Goal: Transaction & Acquisition: Obtain resource

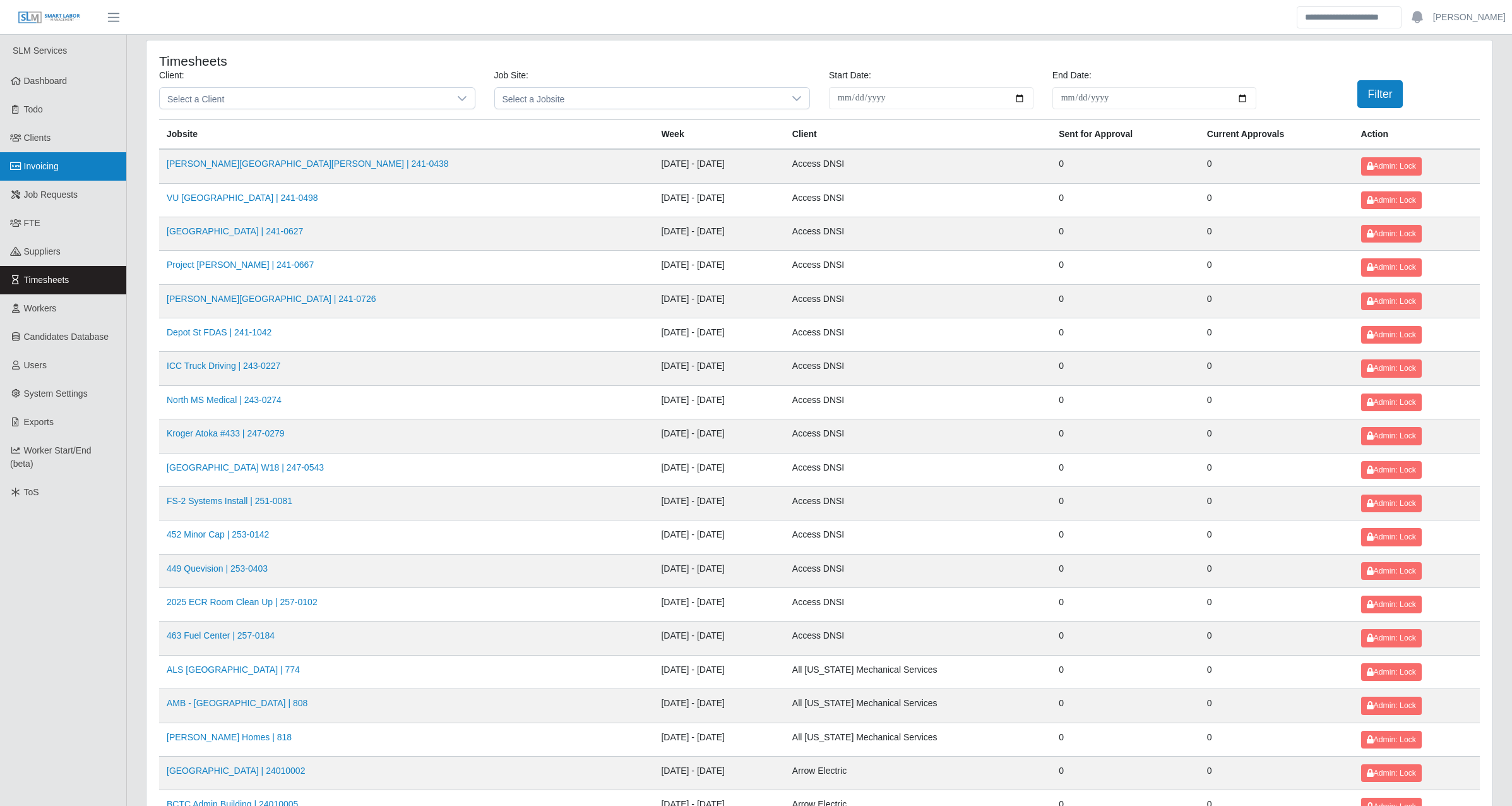
click at [27, 158] on link "Invoicing" at bounding box center [63, 166] width 127 height 28
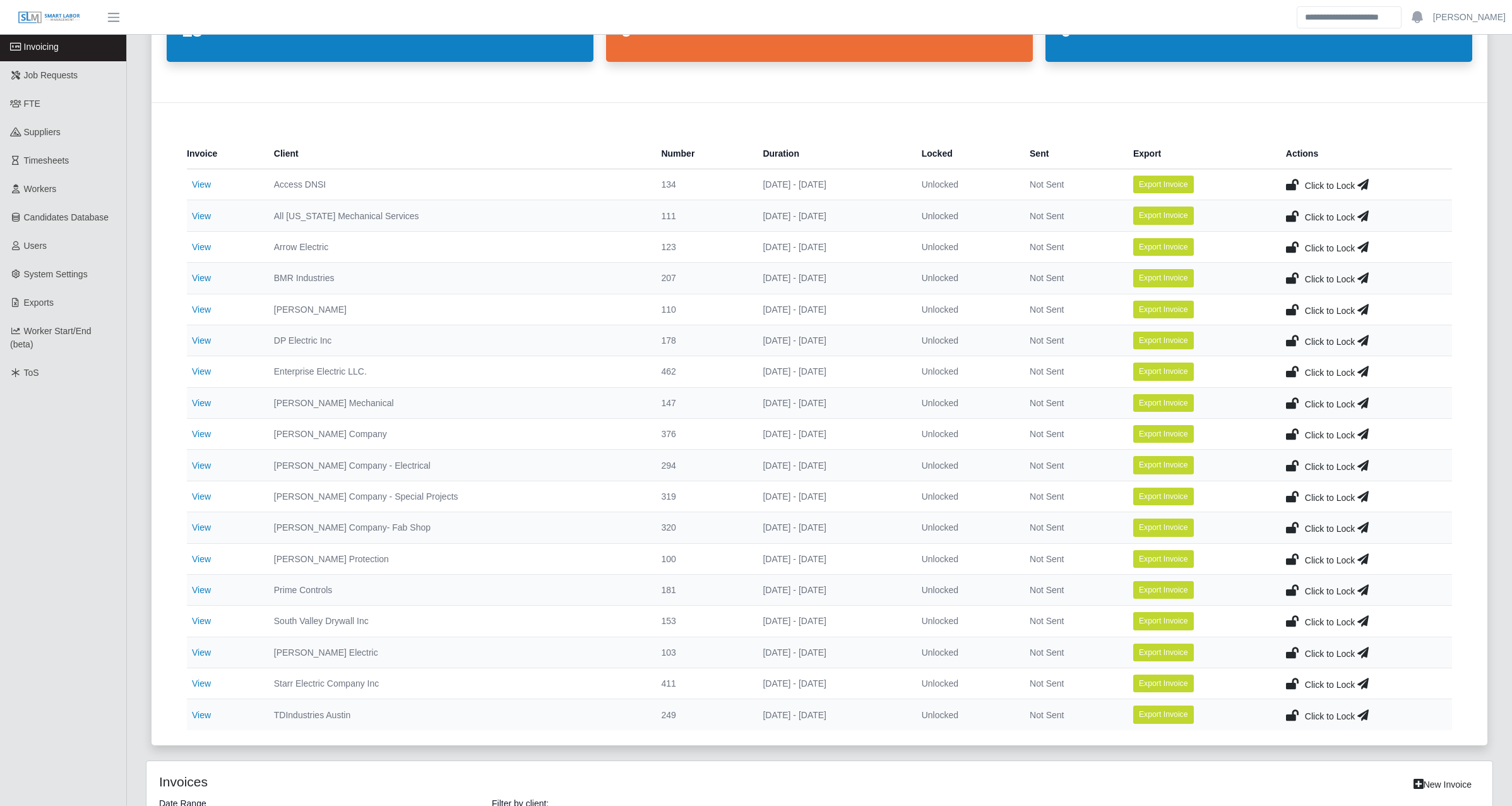
scroll to position [147, 0]
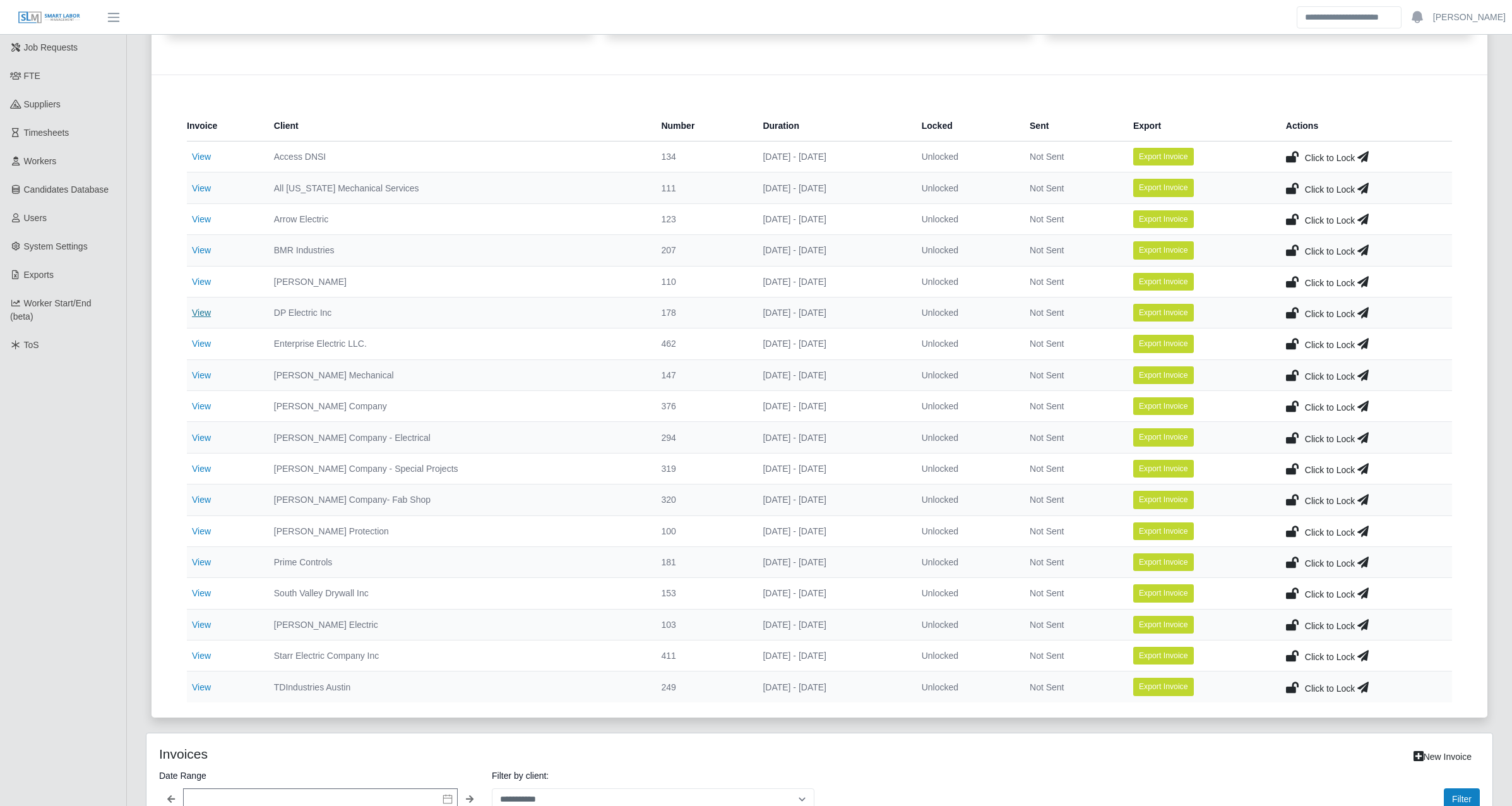
click at [204, 315] on link "View" at bounding box center [201, 312] width 19 height 10
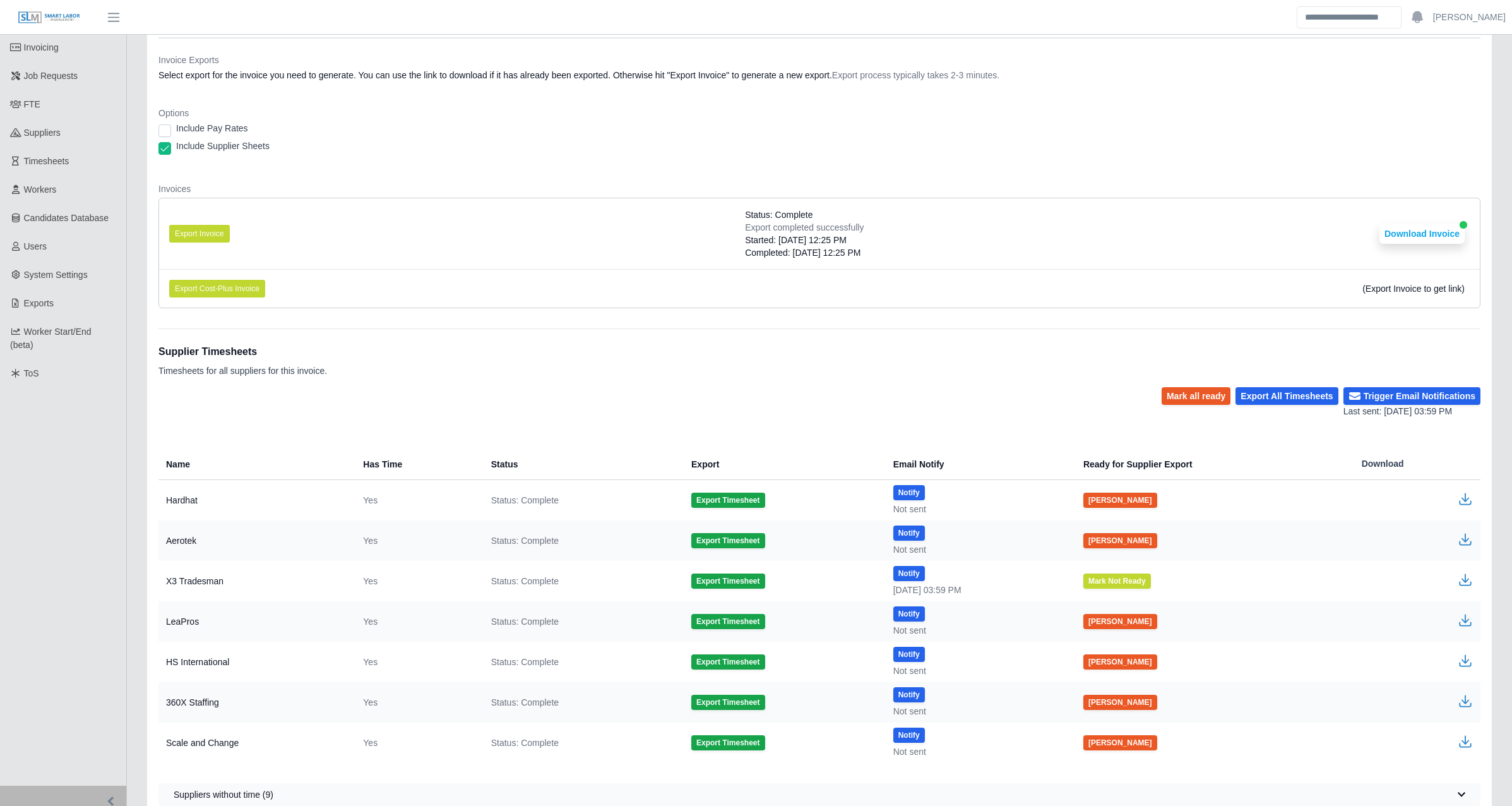
scroll to position [147, 0]
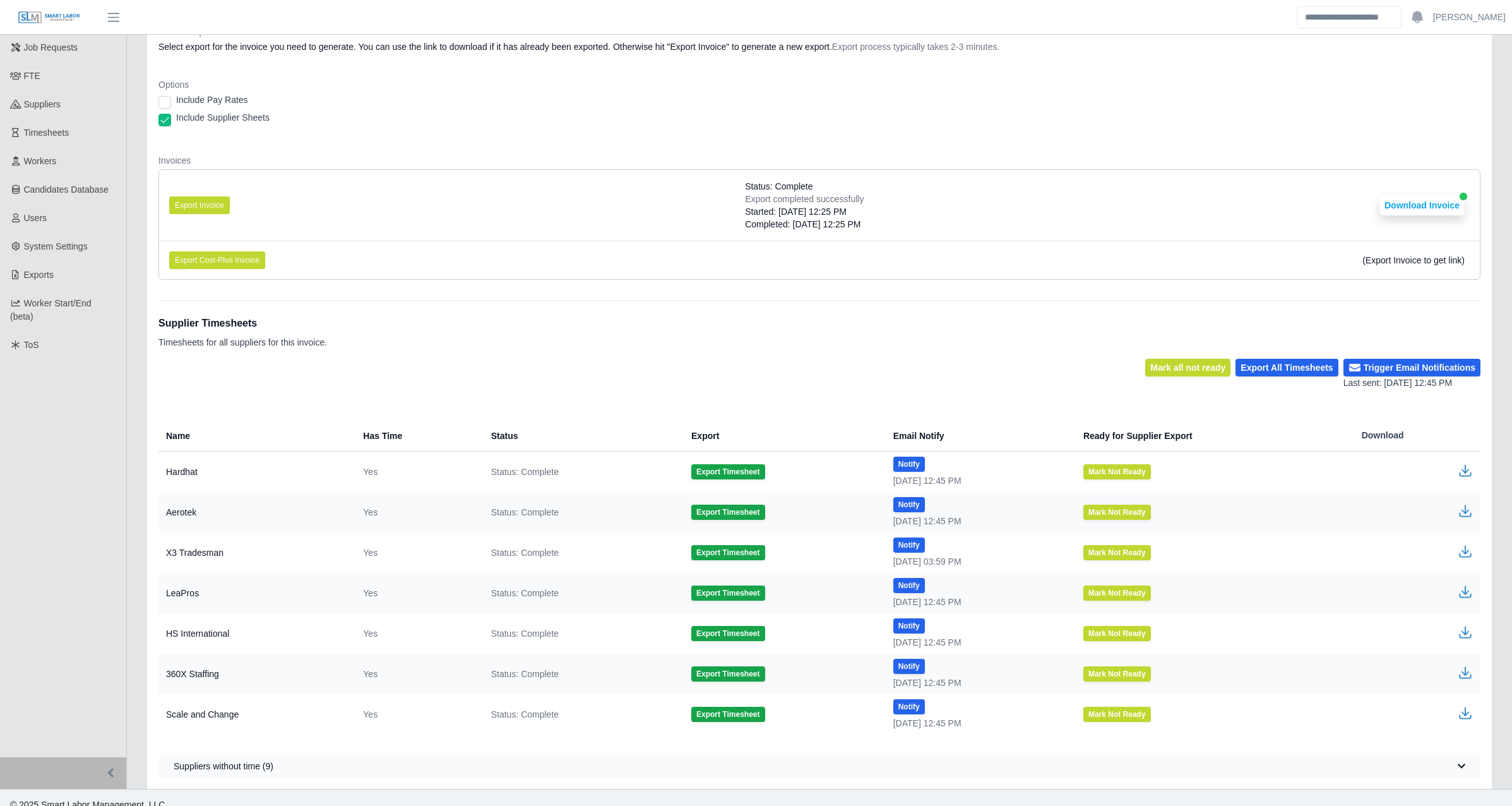
click at [664, 139] on dl "Invoice Exports Select export for the invoice you need to generate. You can use…" at bounding box center [819, 158] width 1322 height 265
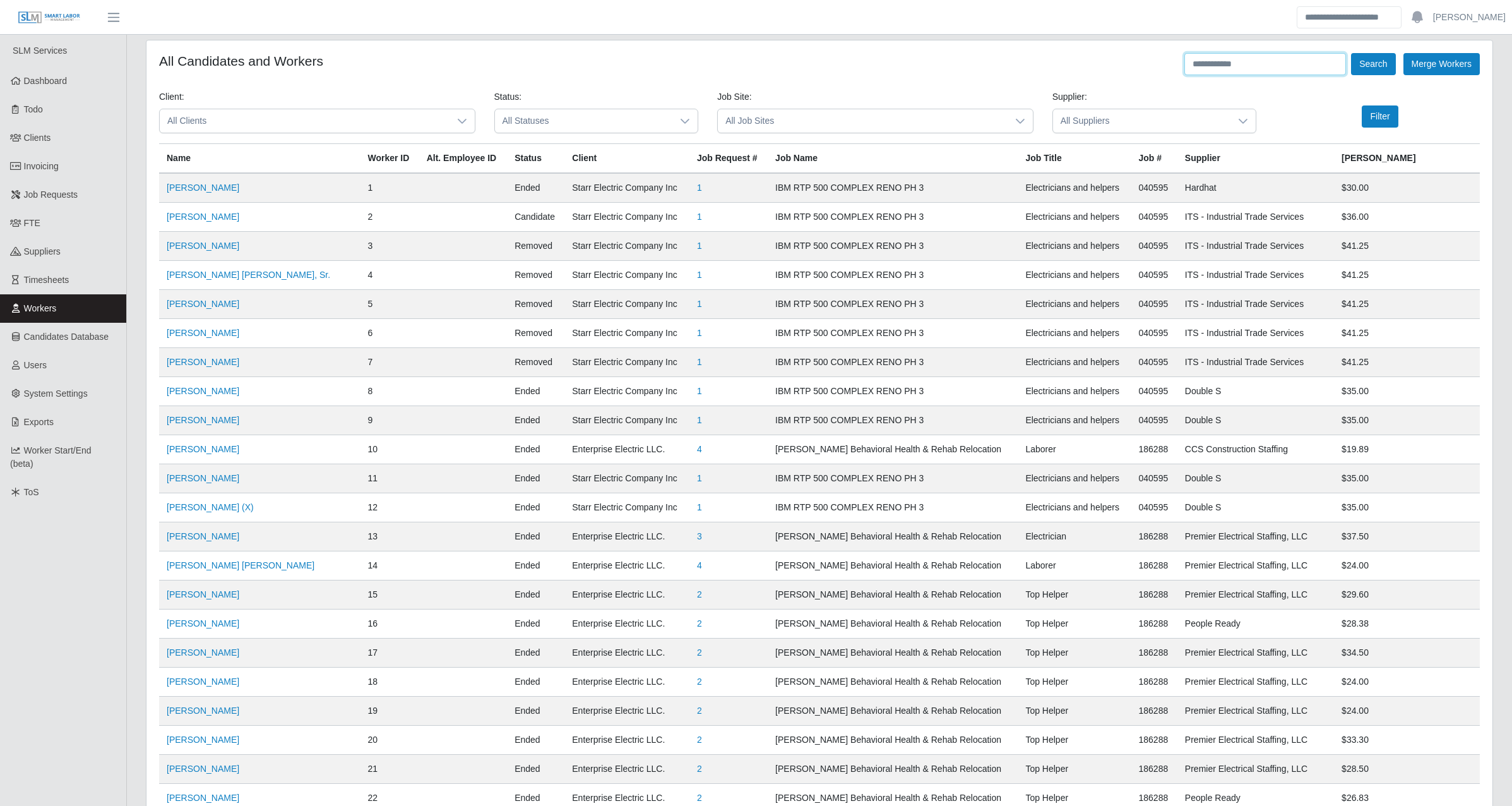
click at [1211, 57] on input "text" at bounding box center [1264, 63] width 162 height 22
click at [1351, 53] on button "Search" at bounding box center [1373, 63] width 44 height 22
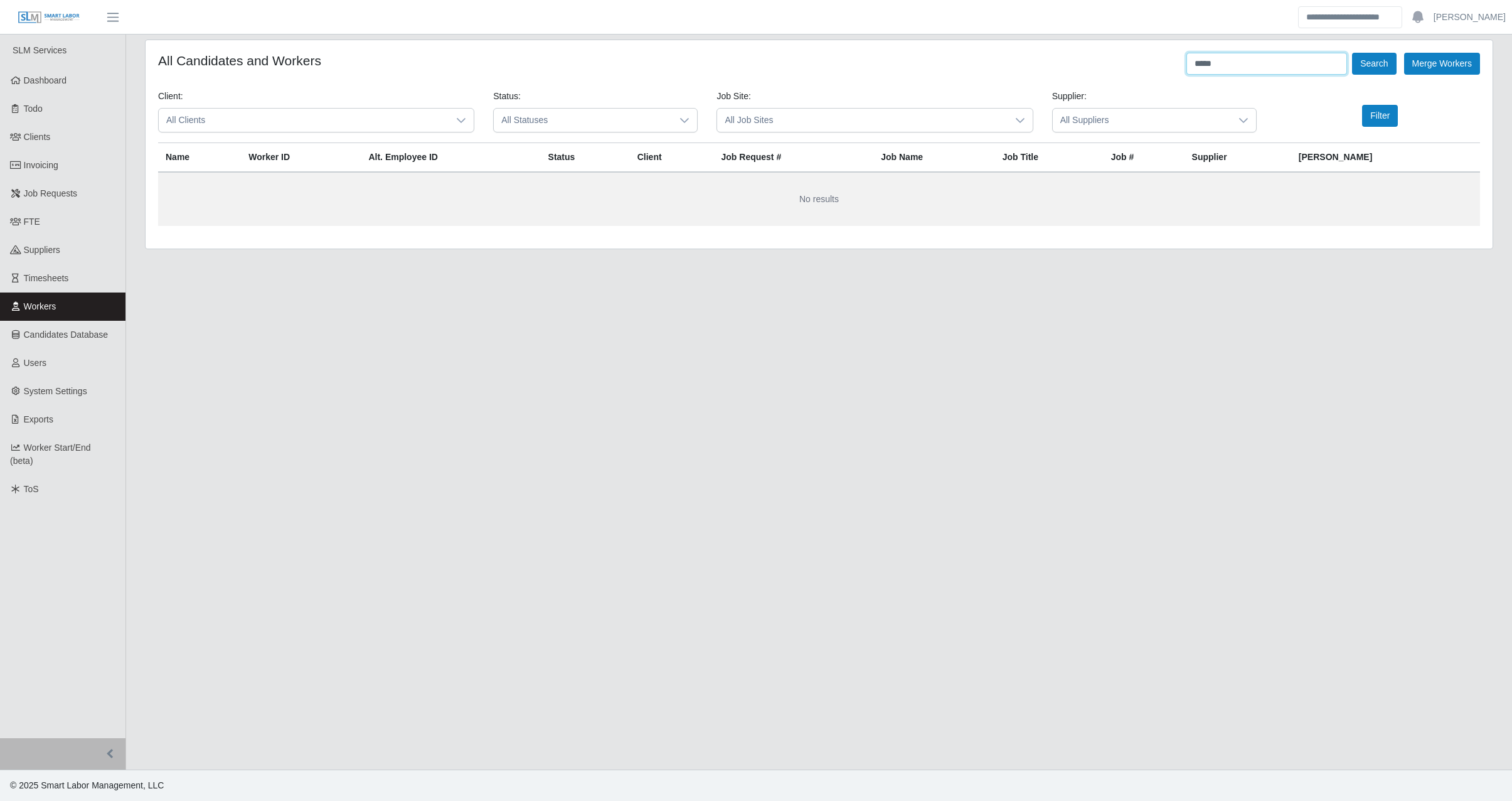
drag, startPoint x: 1250, startPoint y: 66, endPoint x: 1121, endPoint y: 71, distance: 129.1
click at [1122, 71] on div "All Candidates and Workers ***** Search Merge Workers" at bounding box center [819, 63] width 1322 height 22
type input "**********"
click at [1352, 53] on button "Search" at bounding box center [1374, 63] width 44 height 22
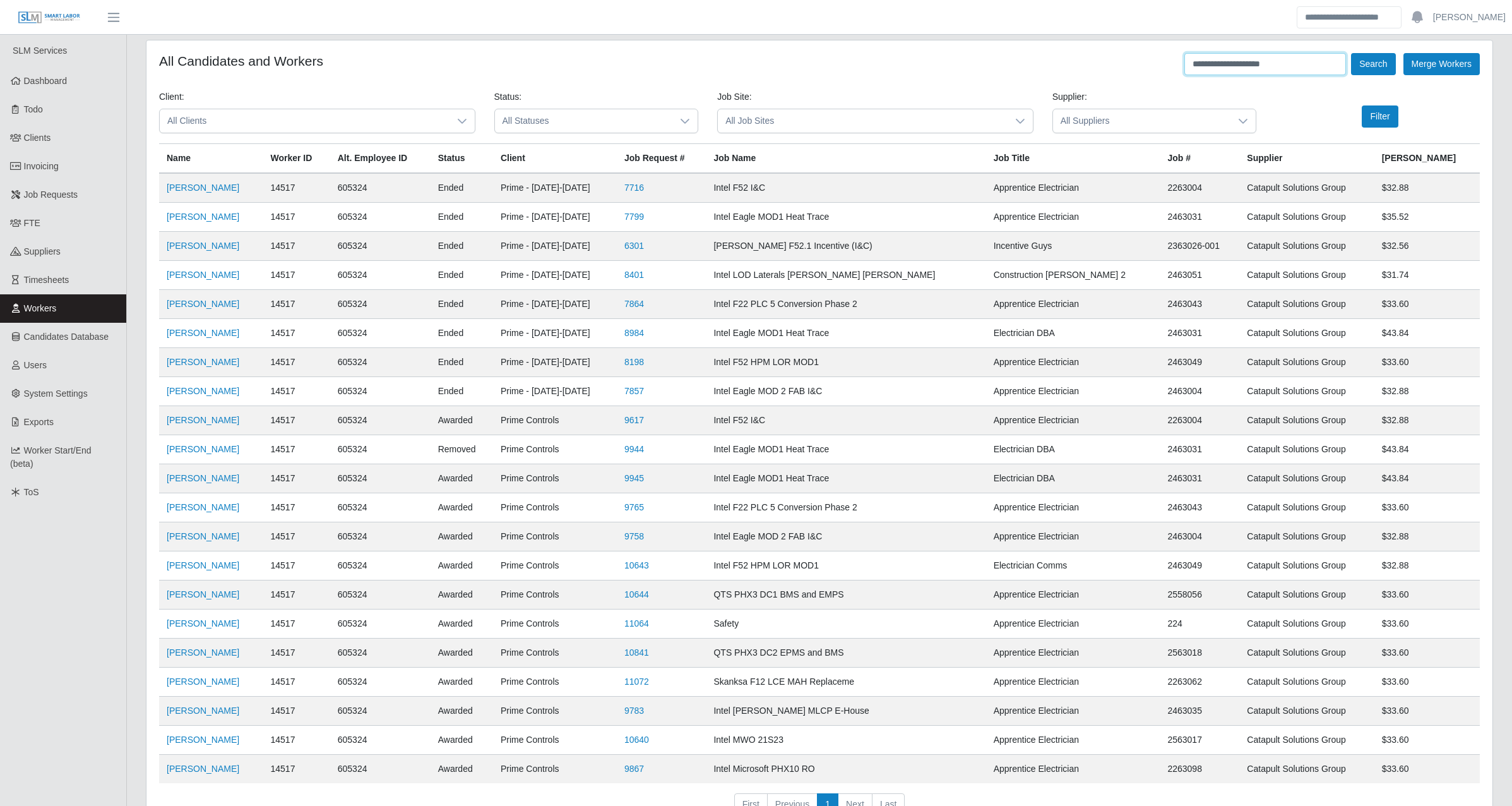
scroll to position [80, 0]
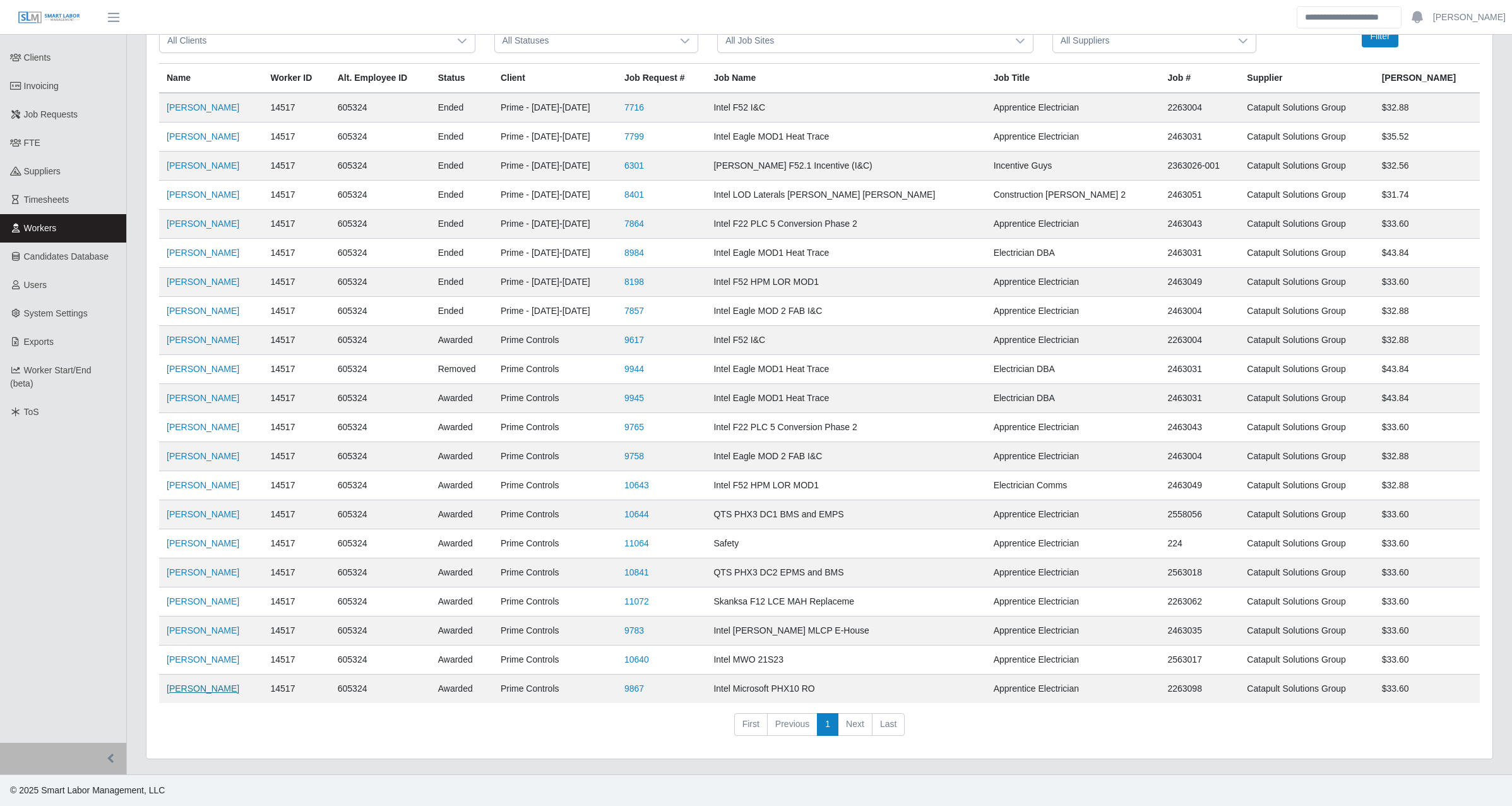
click at [214, 686] on link "David Bojorquez Parra" at bounding box center [202, 688] width 73 height 10
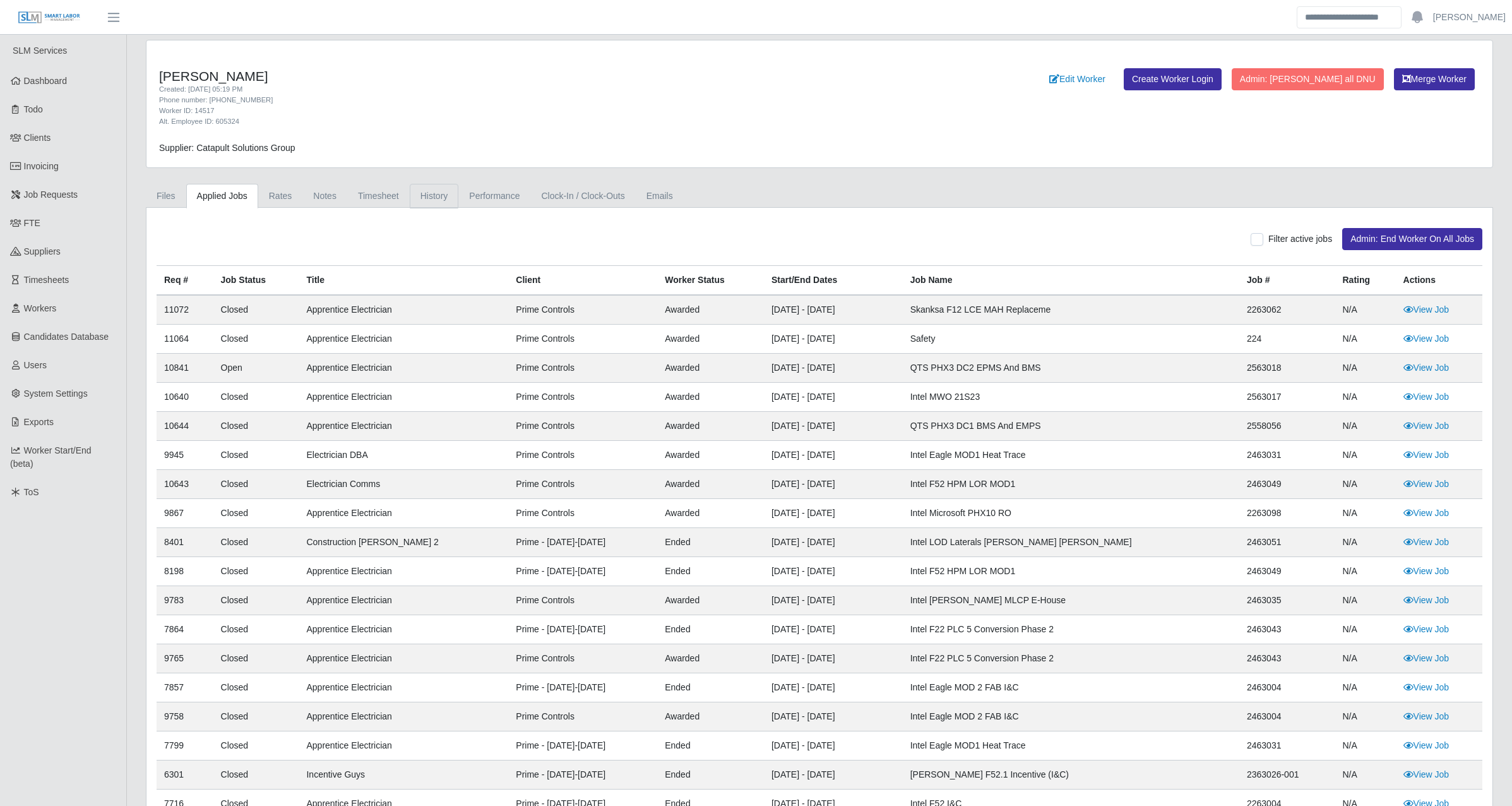
click at [410, 193] on link "History" at bounding box center [435, 196] width 49 height 25
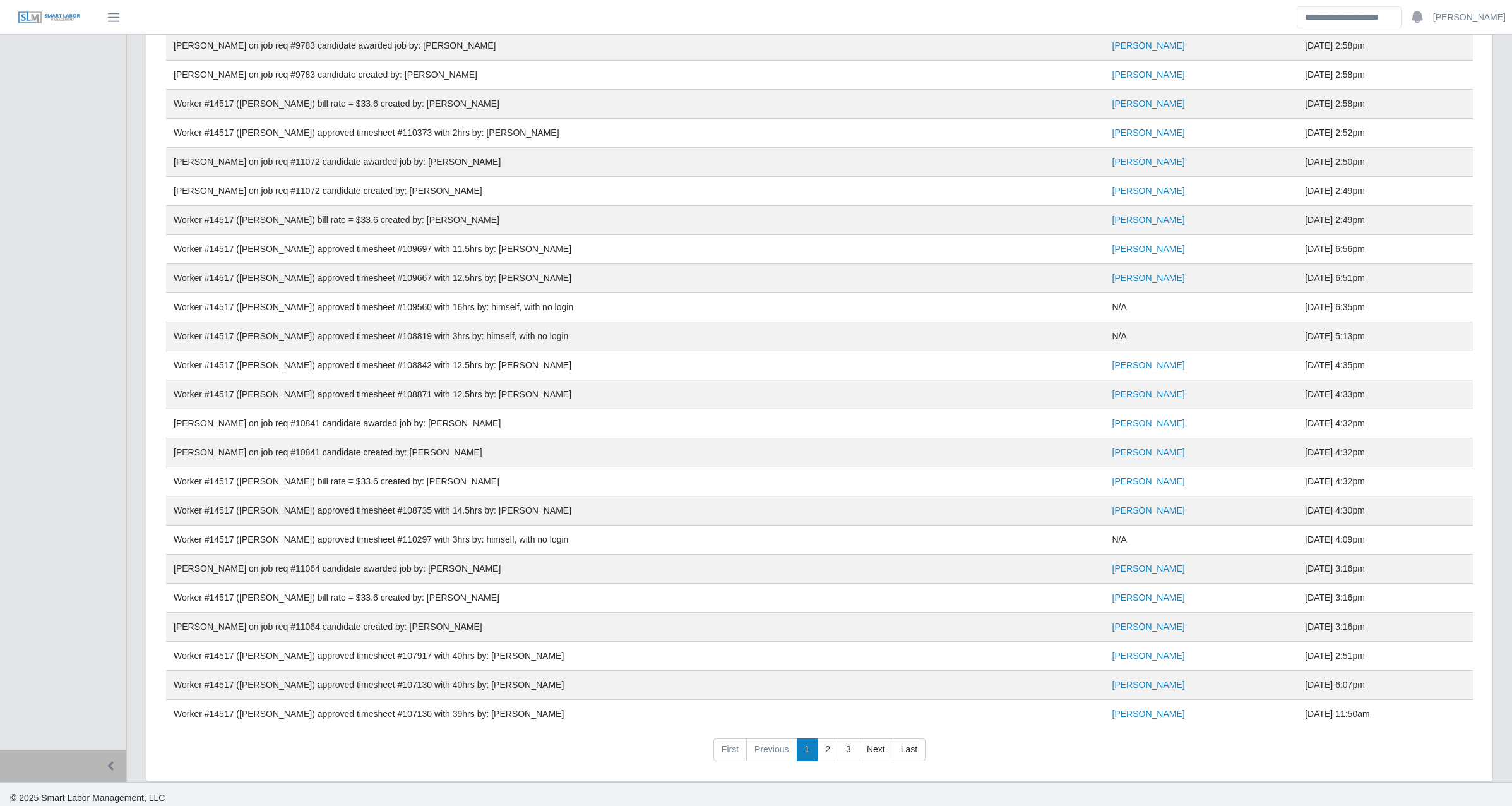
scroll to position [979, 0]
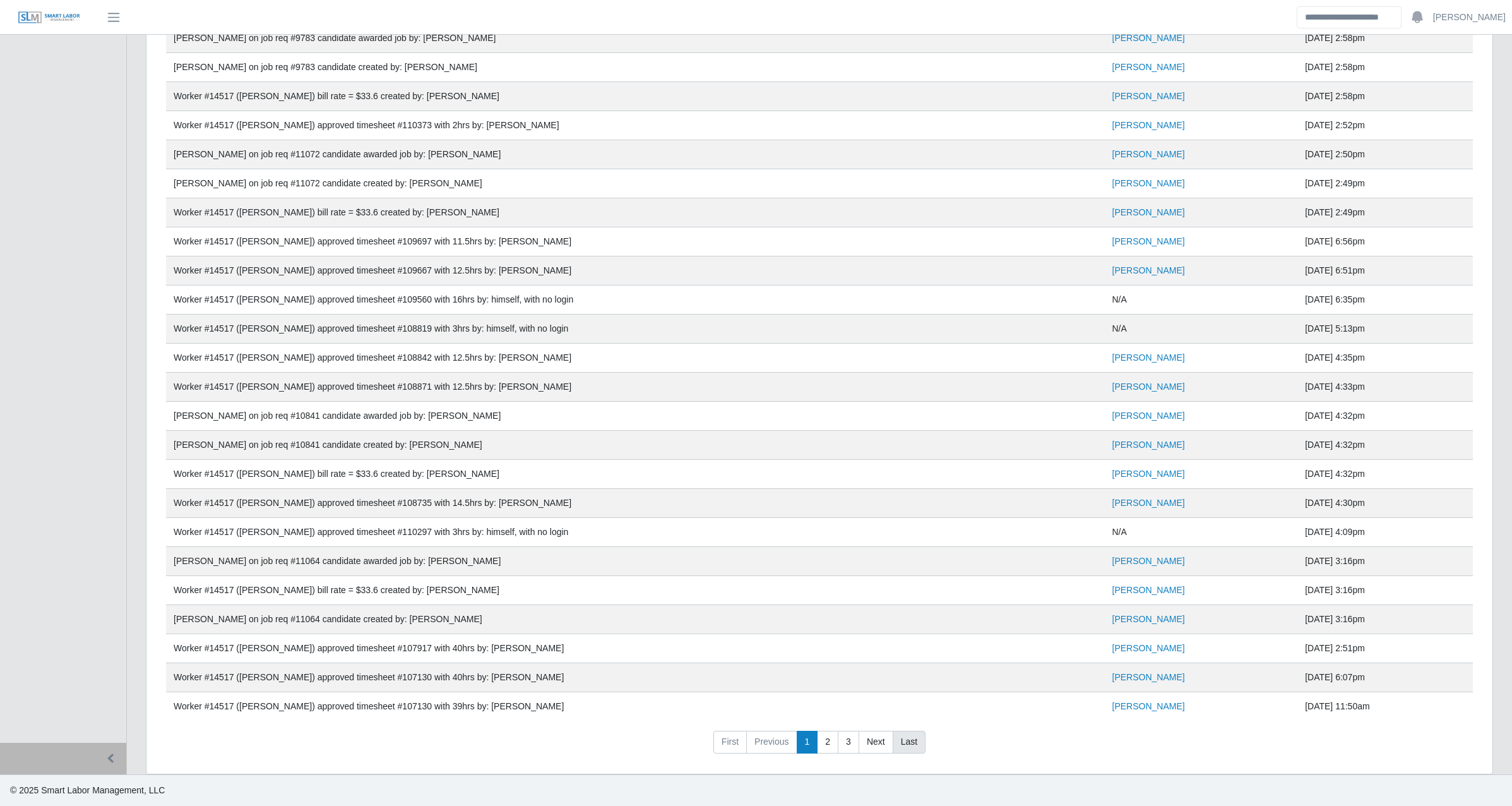
click at [895, 733] on link "Last" at bounding box center [909, 742] width 33 height 23
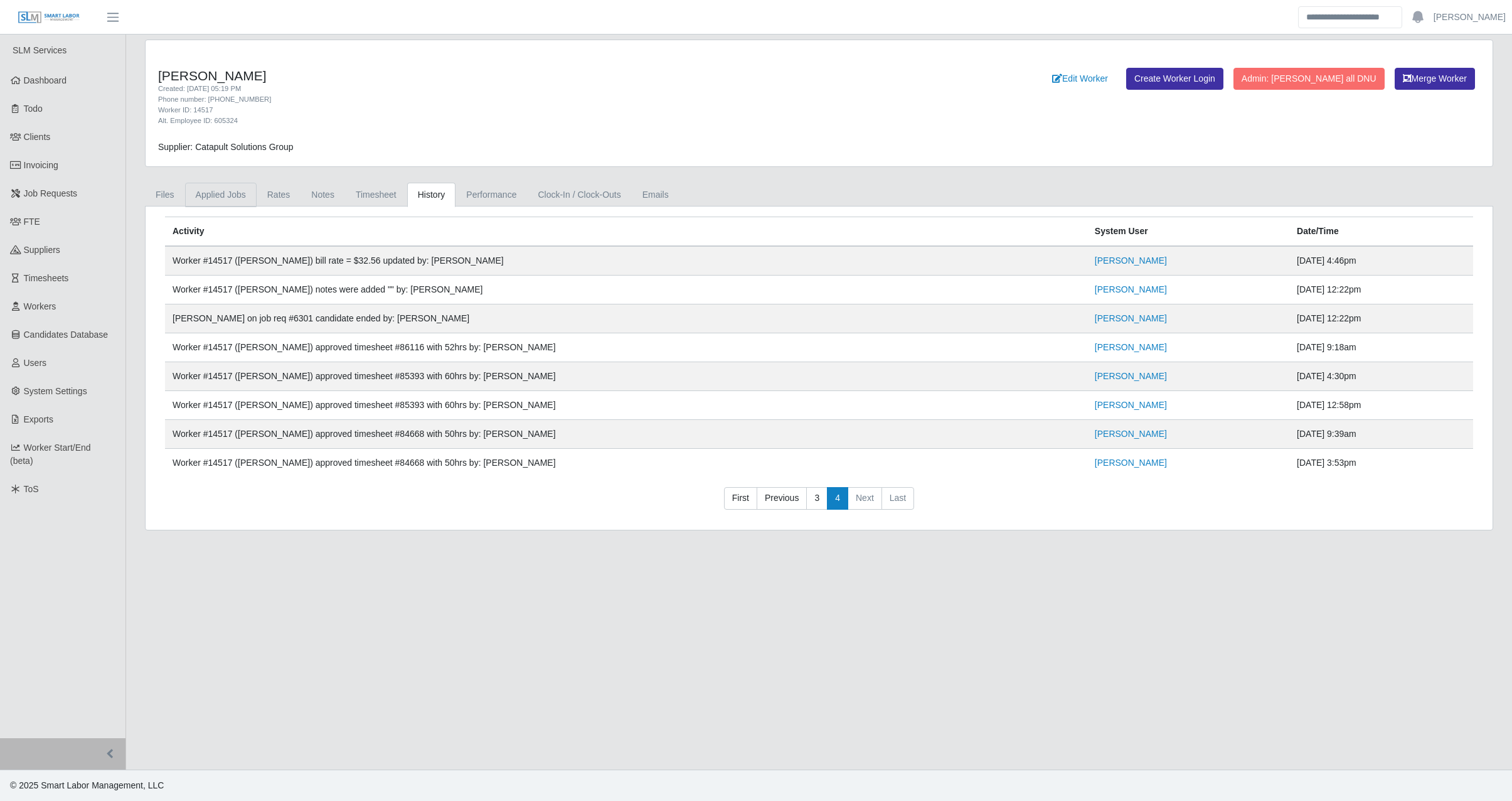
click at [242, 199] on link "Applied Jobs" at bounding box center [221, 194] width 71 height 24
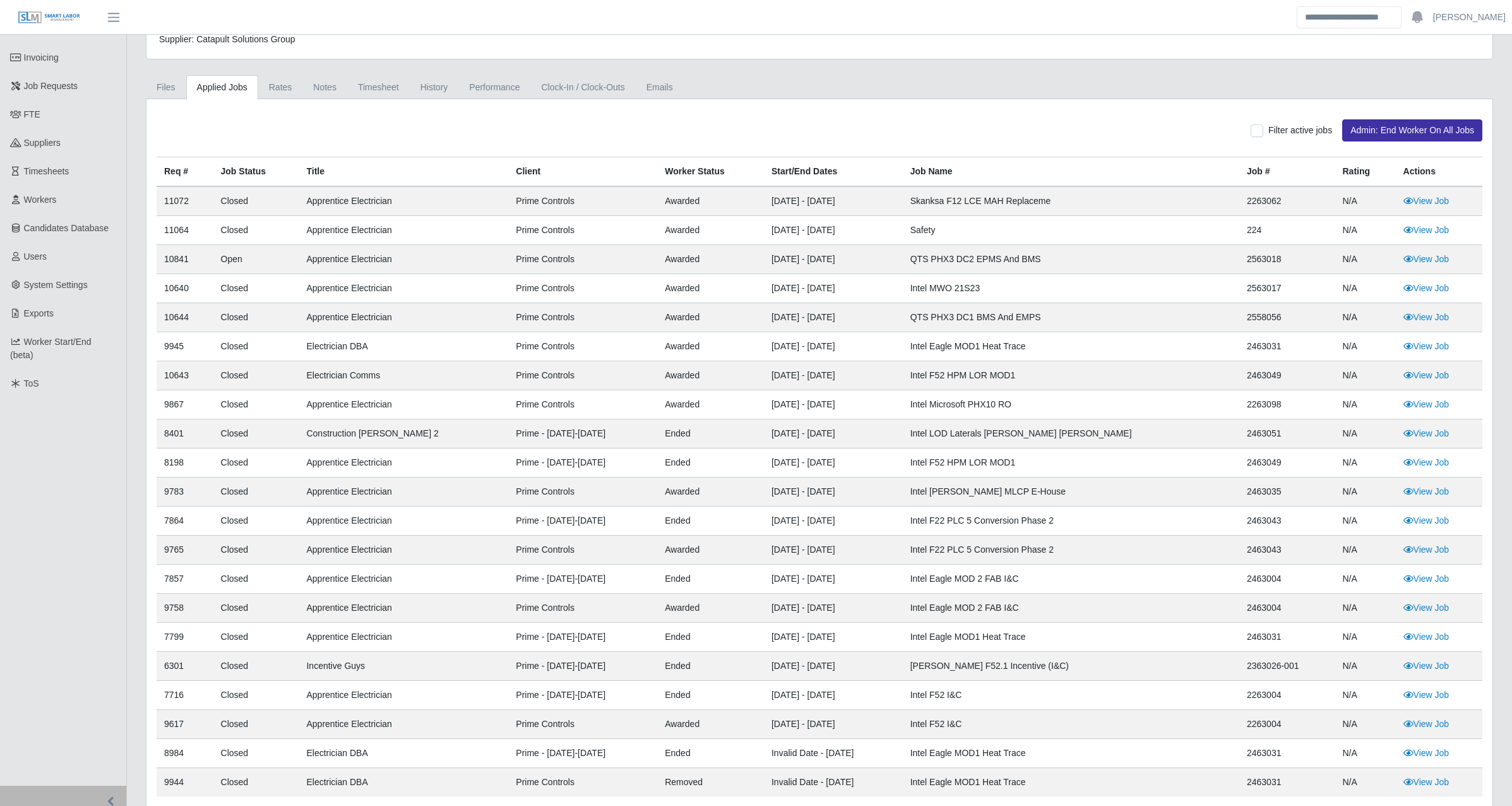
scroll to position [151, 0]
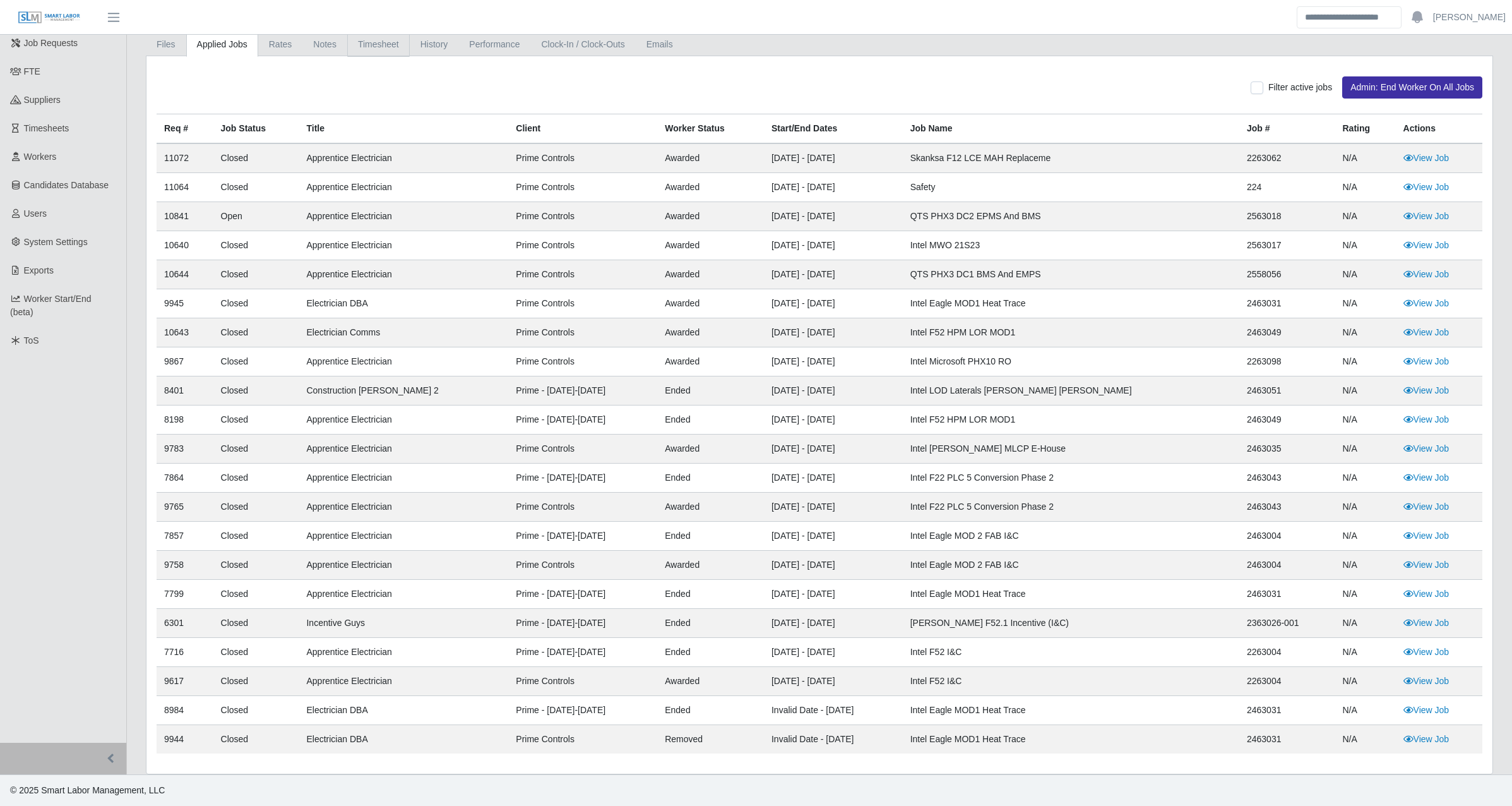
click at [380, 48] on link "Timesheet" at bounding box center [378, 44] width 62 height 25
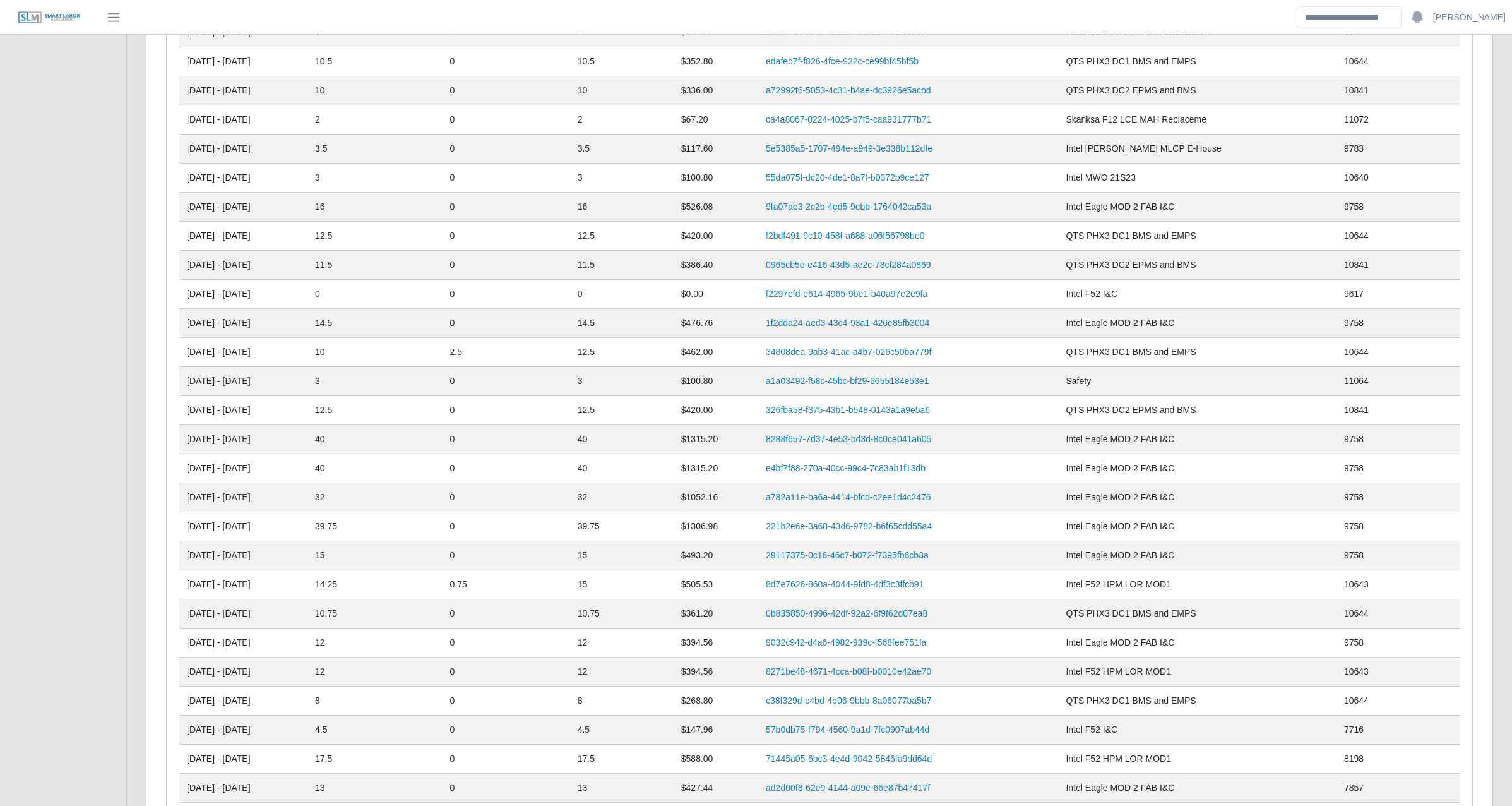
scroll to position [0, 0]
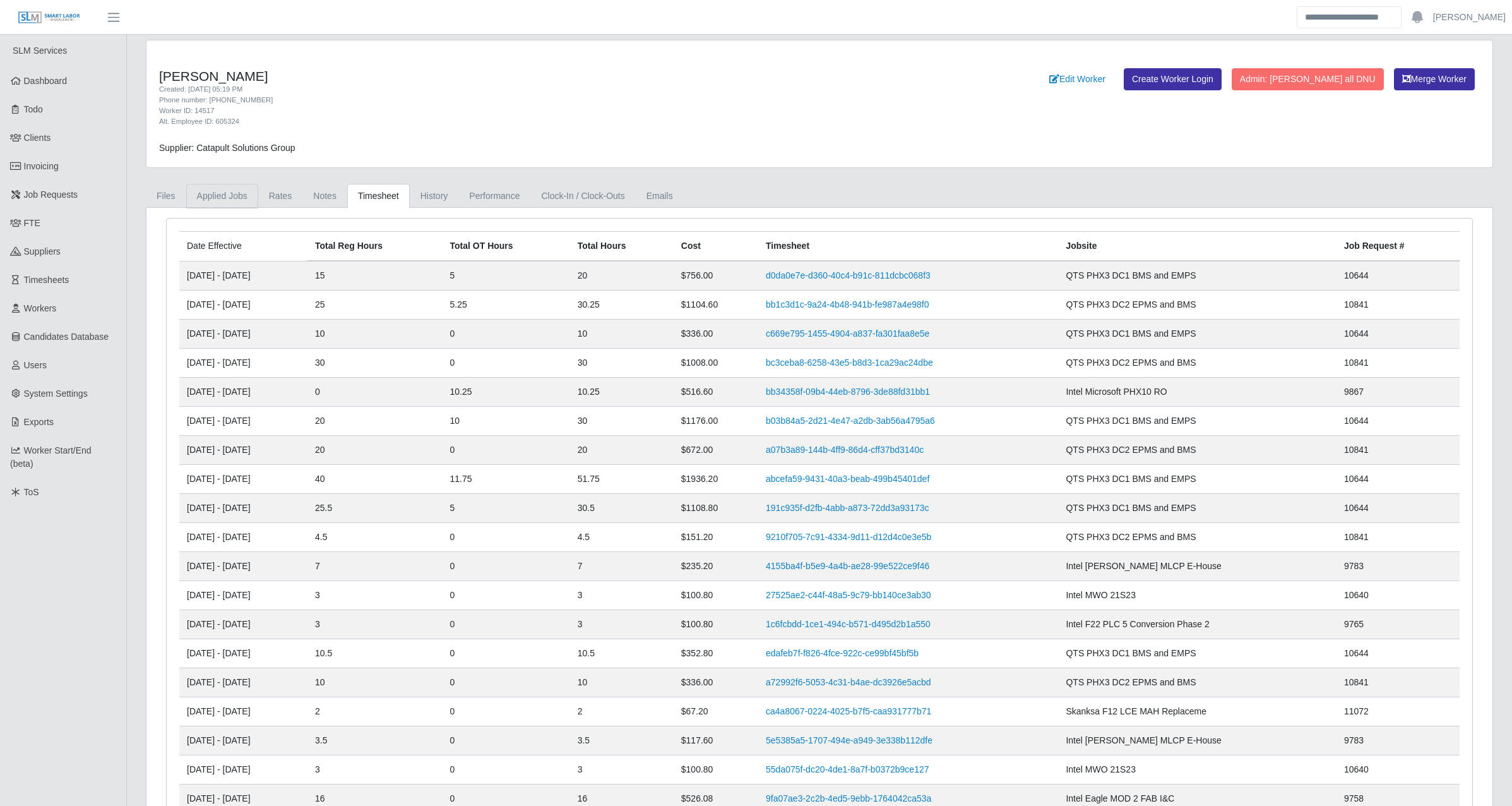
click at [223, 195] on link "Applied Jobs" at bounding box center [222, 196] width 72 height 25
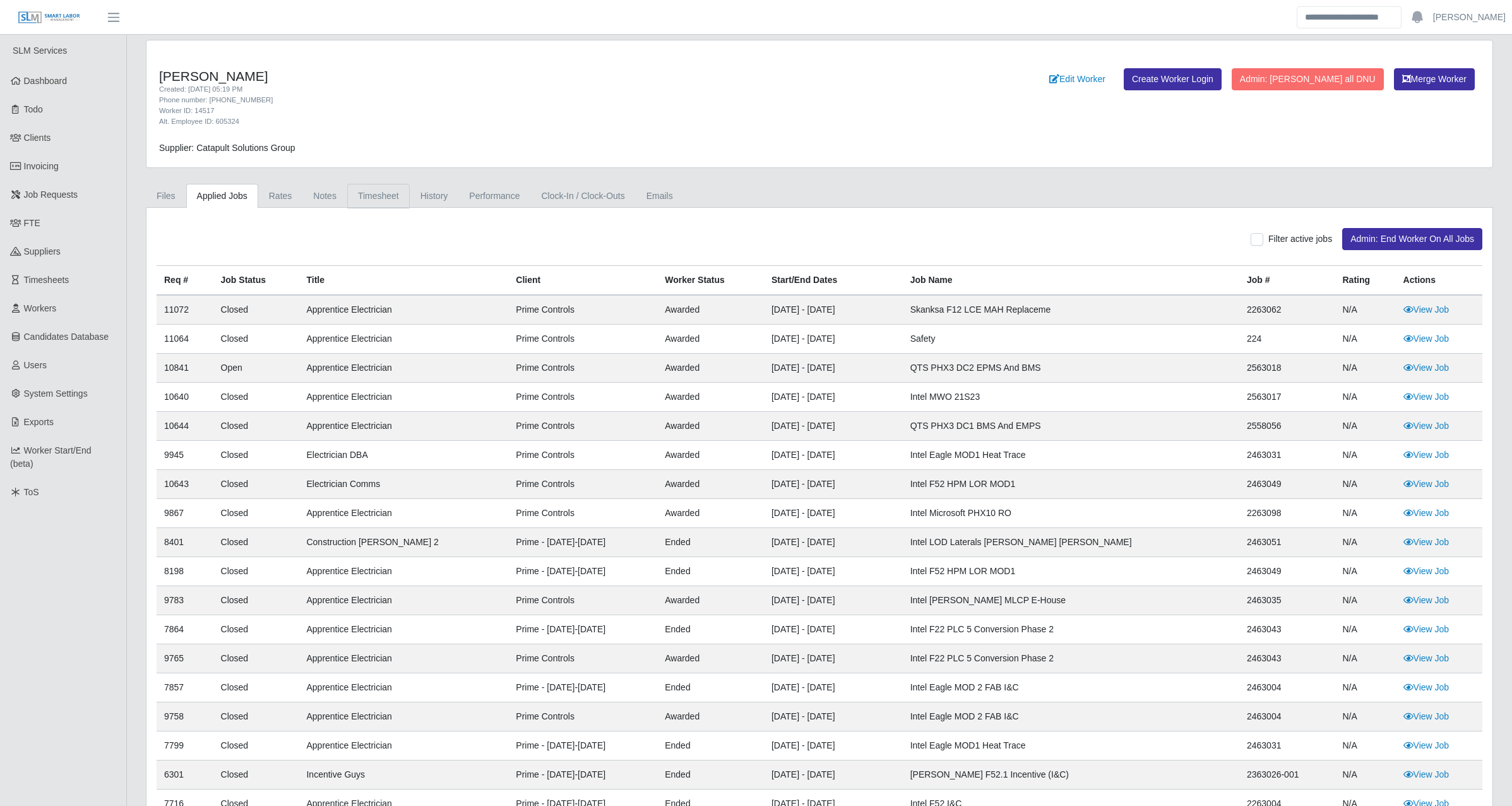
click at [372, 190] on link "Timesheet" at bounding box center [378, 196] width 62 height 25
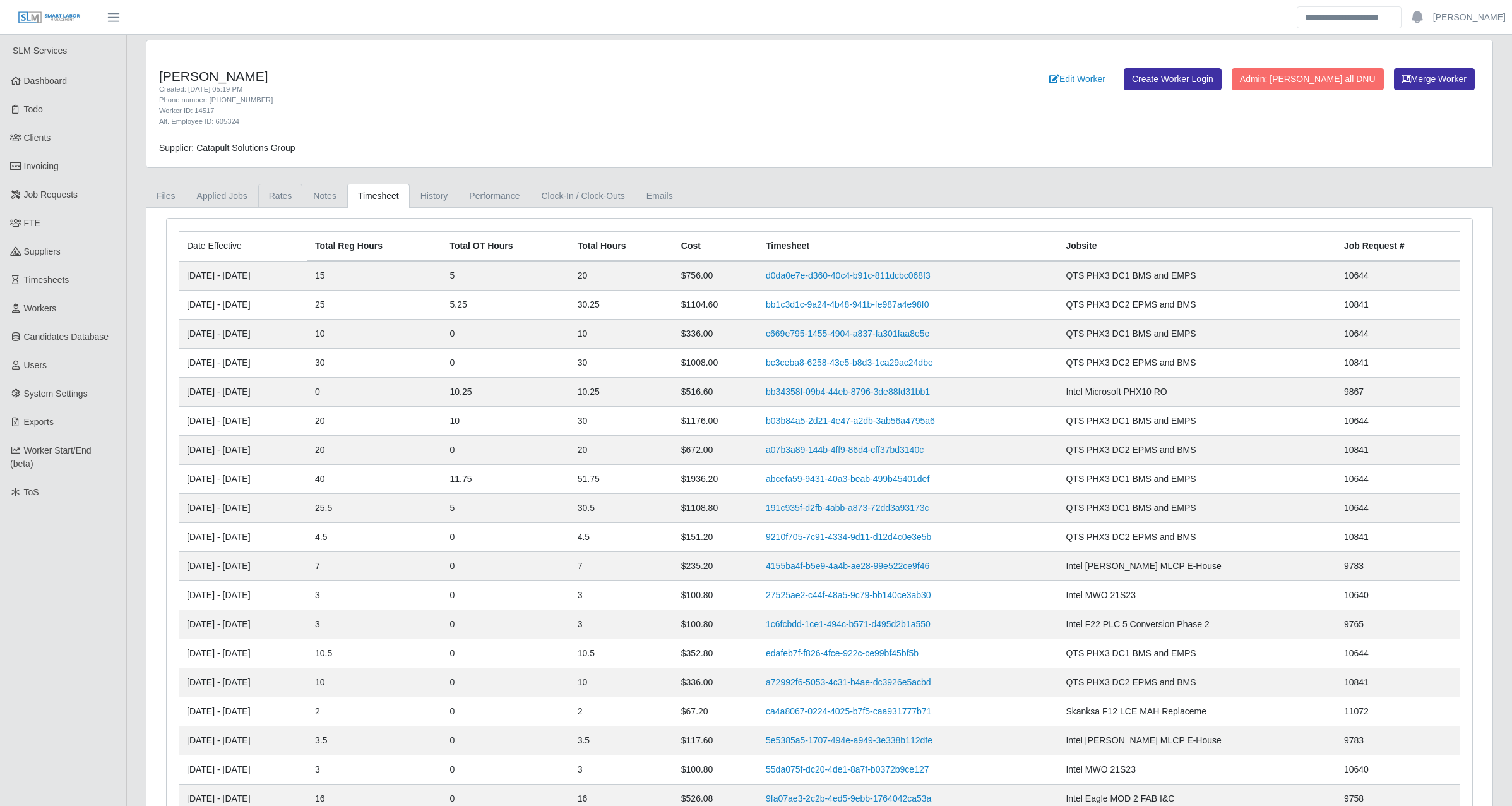
click at [260, 194] on link "Rates" at bounding box center [280, 196] width 44 height 25
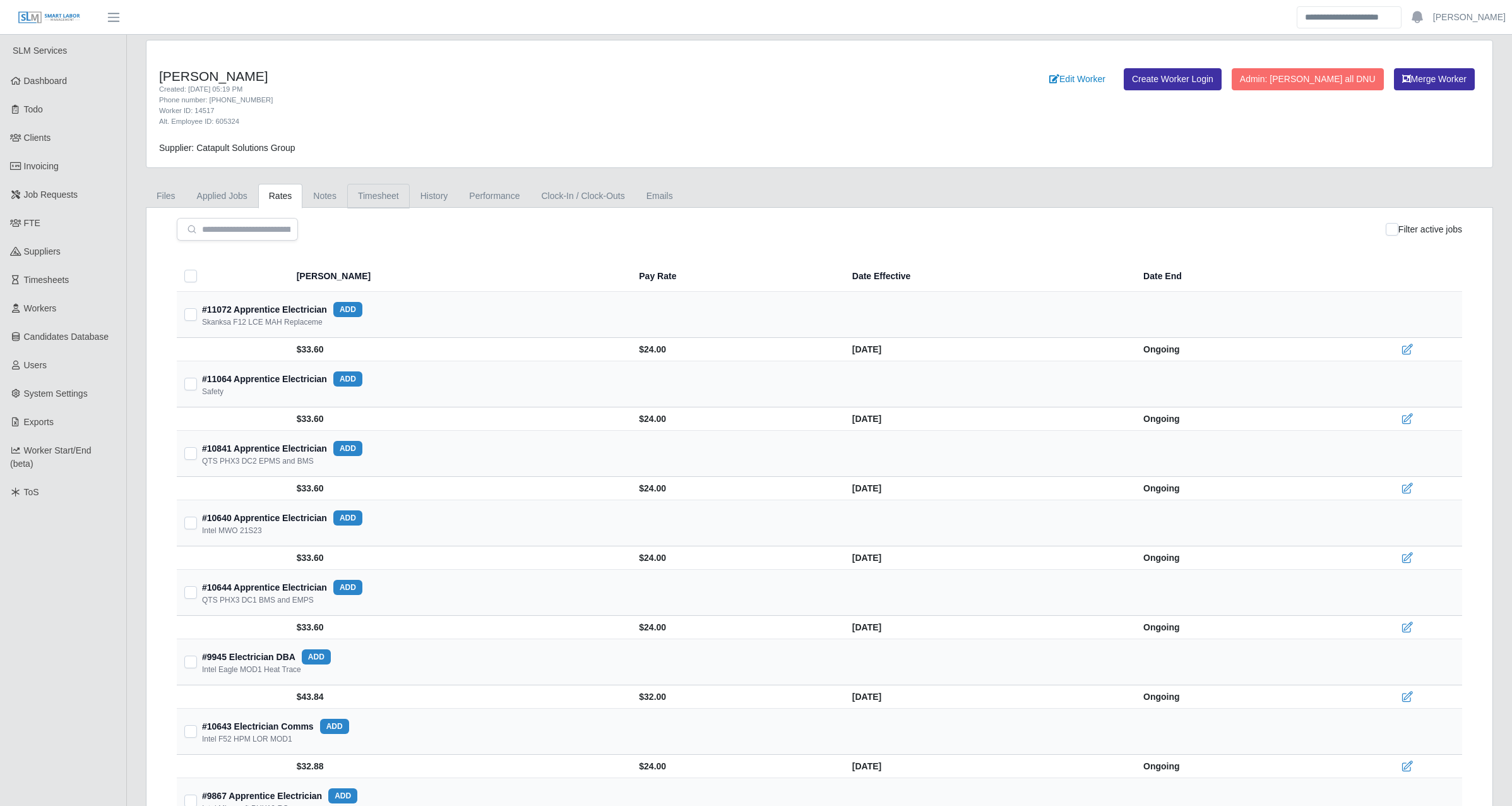
click at [390, 205] on link "Timesheet" at bounding box center [378, 196] width 62 height 25
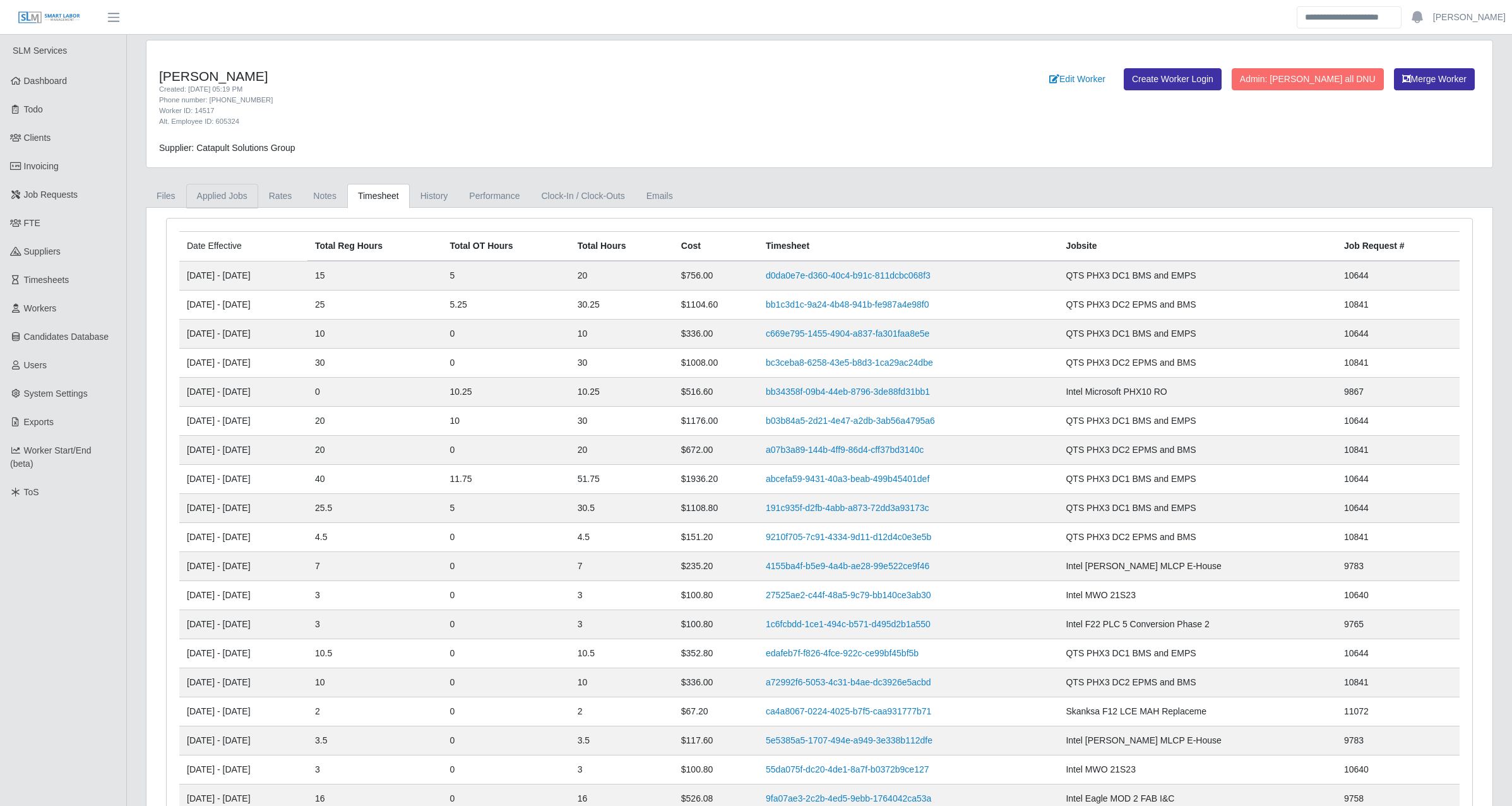
click at [249, 200] on link "Applied Jobs" at bounding box center [222, 196] width 72 height 25
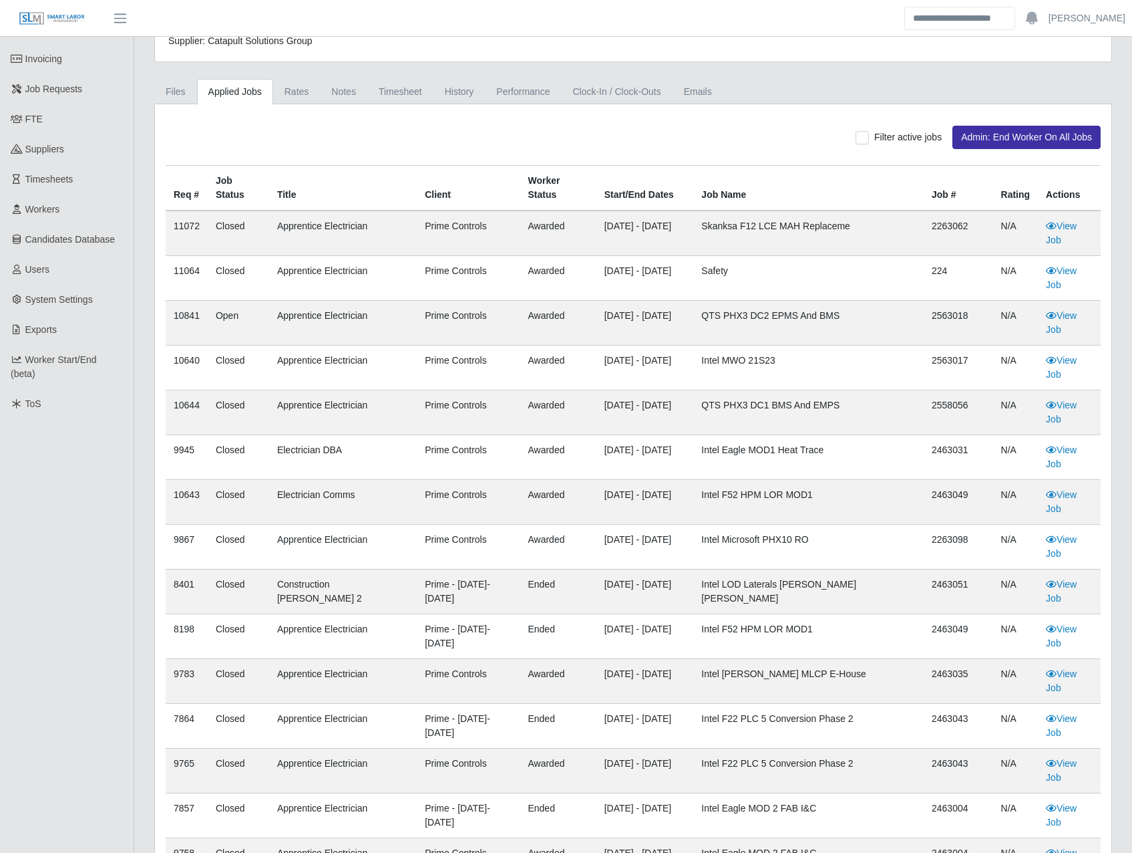
scroll to position [162, 0]
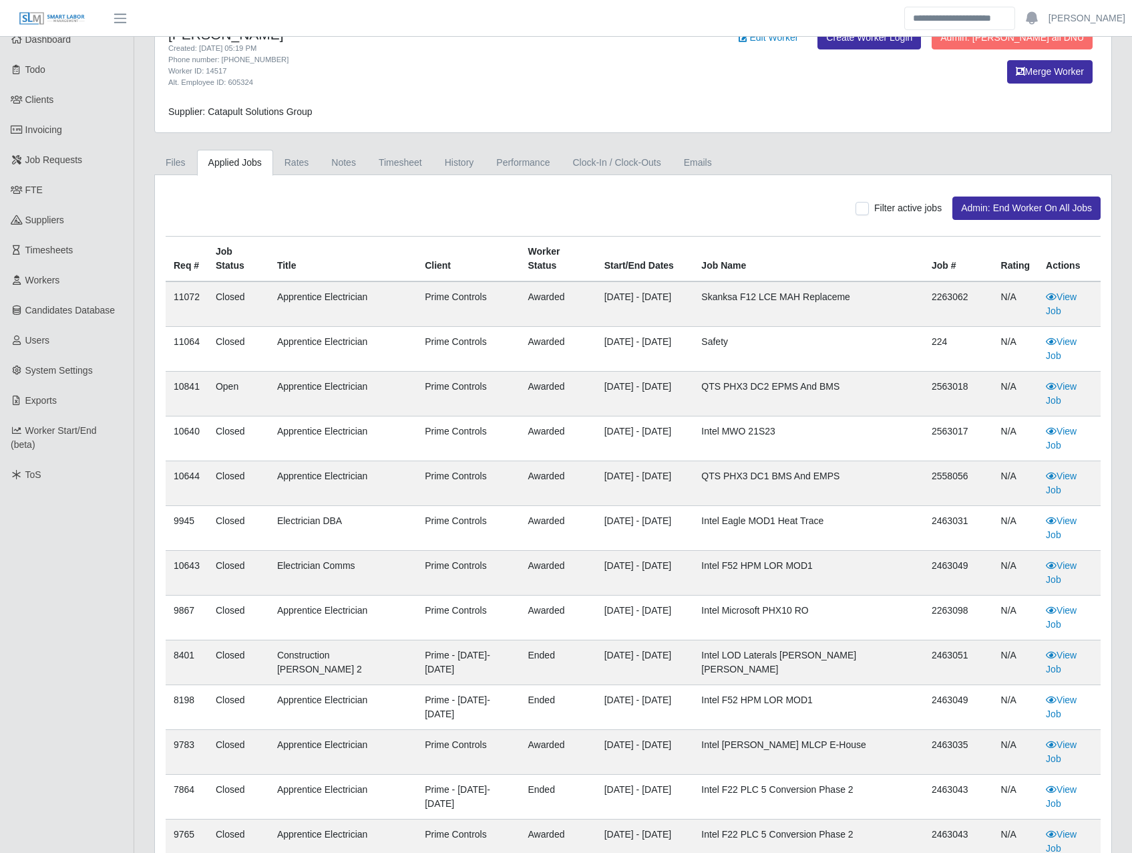
scroll to position [0, 0]
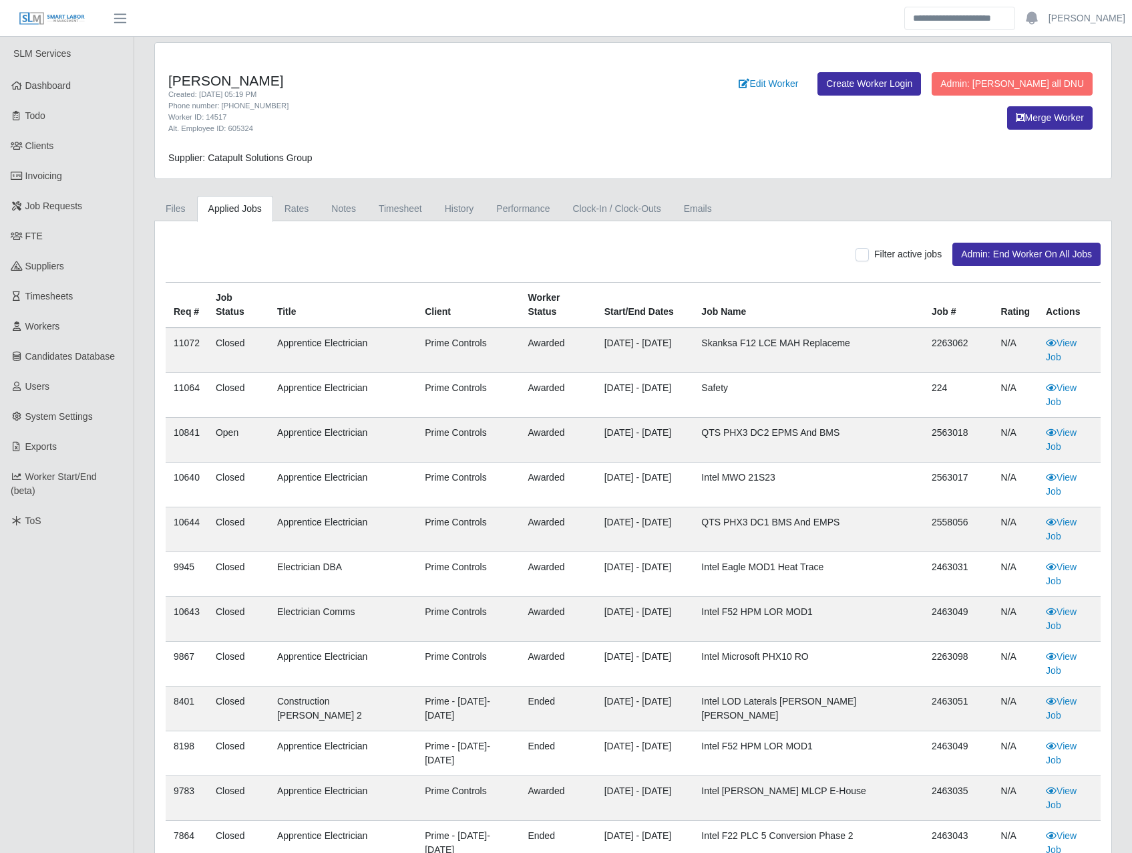
drag, startPoint x: 313, startPoint y: 84, endPoint x: 162, endPoint y: 77, distance: 151.8
click at [162, 77] on div "David Bojorquez Parra Created: 09/30/2024 05:19 PM Phone number: 602-907-1369 W…" at bounding box center [435, 103] width 555 height 63
copy h4 "David Bojorquez Parra"
click at [388, 203] on link "Timesheet" at bounding box center [400, 209] width 66 height 26
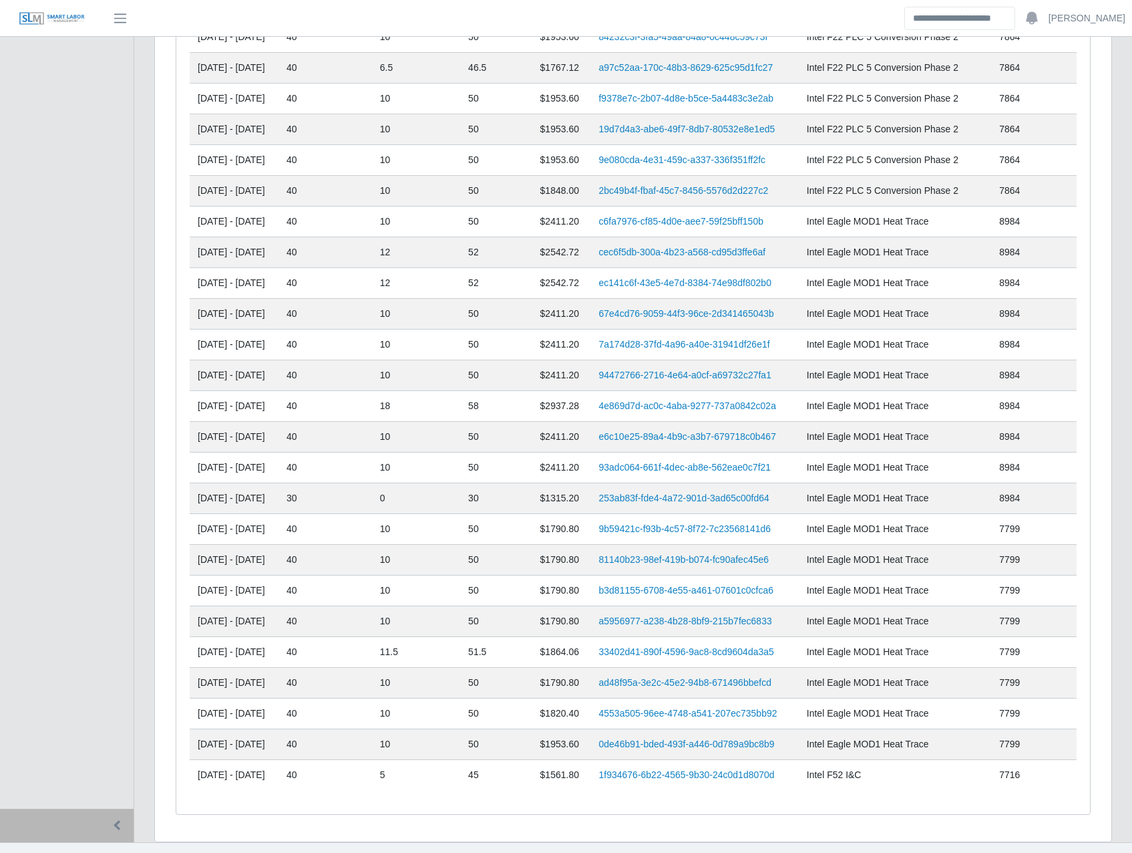
scroll to position [2030, 0]
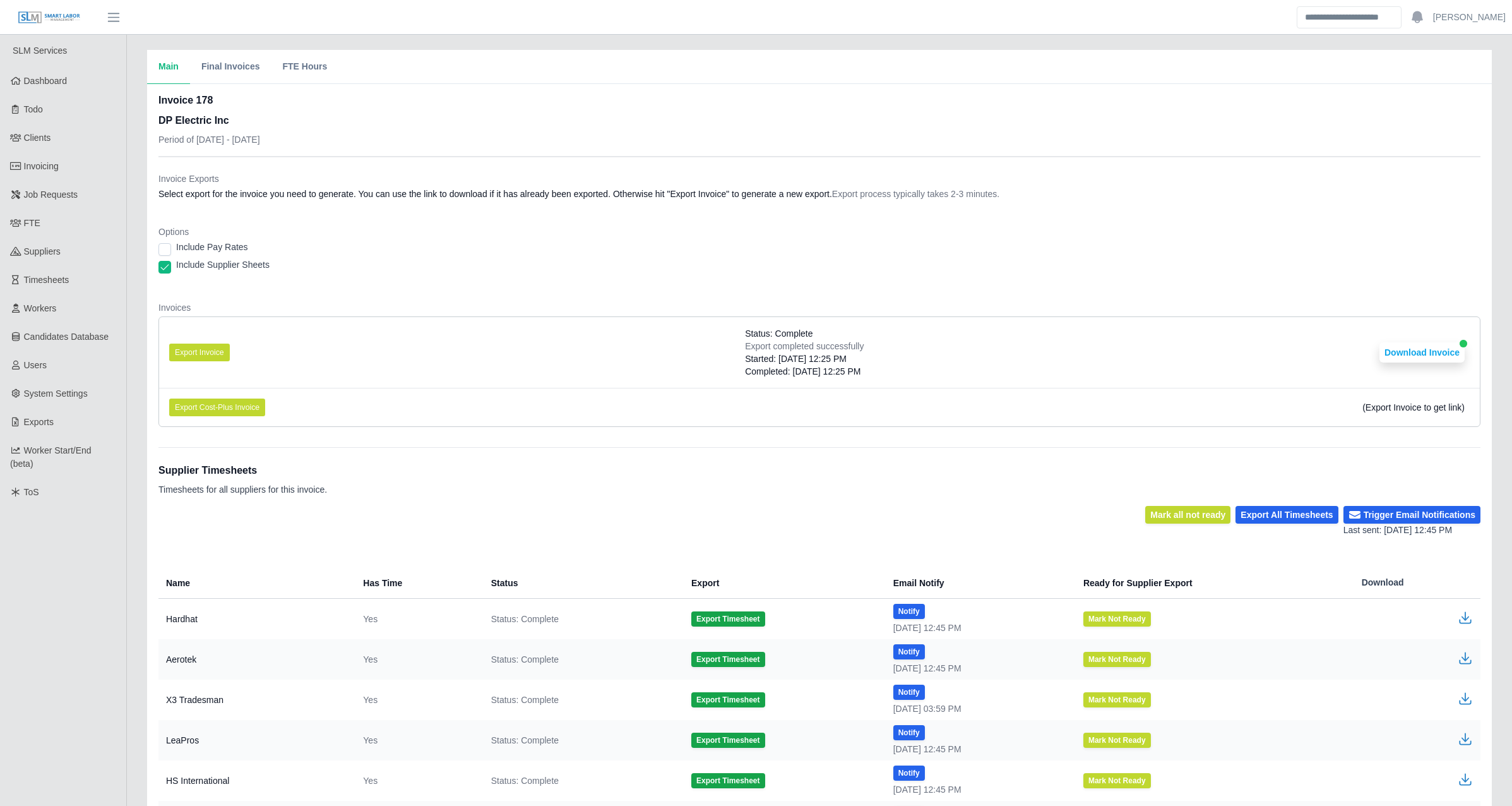
click at [511, 254] on div "Include Pay Rates" at bounding box center [819, 249] width 1322 height 18
click at [220, 351] on button "Export Invoice" at bounding box center [199, 352] width 60 height 18
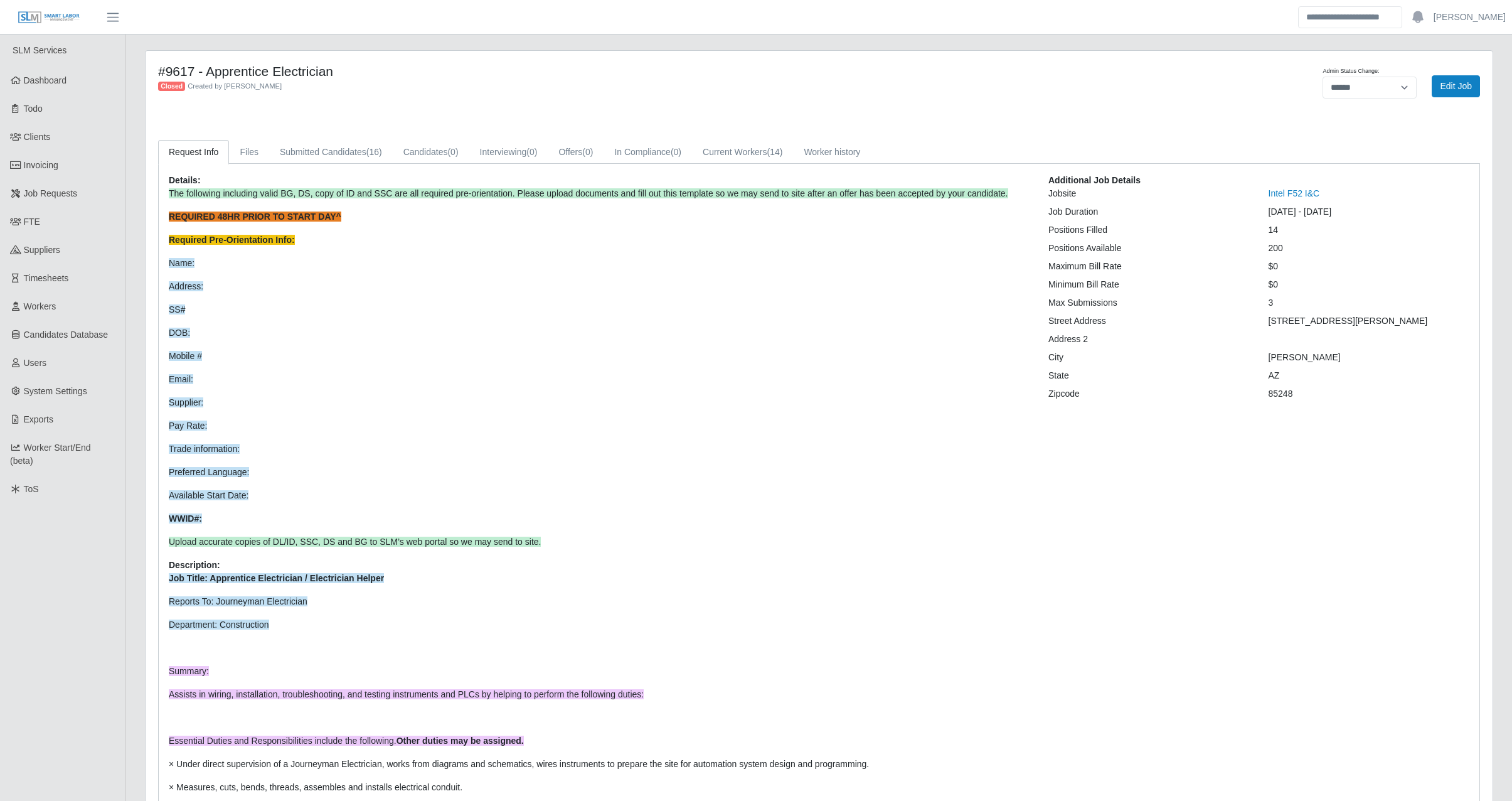
select select "******"
click at [837, 143] on link "Worker history" at bounding box center [832, 152] width 78 height 24
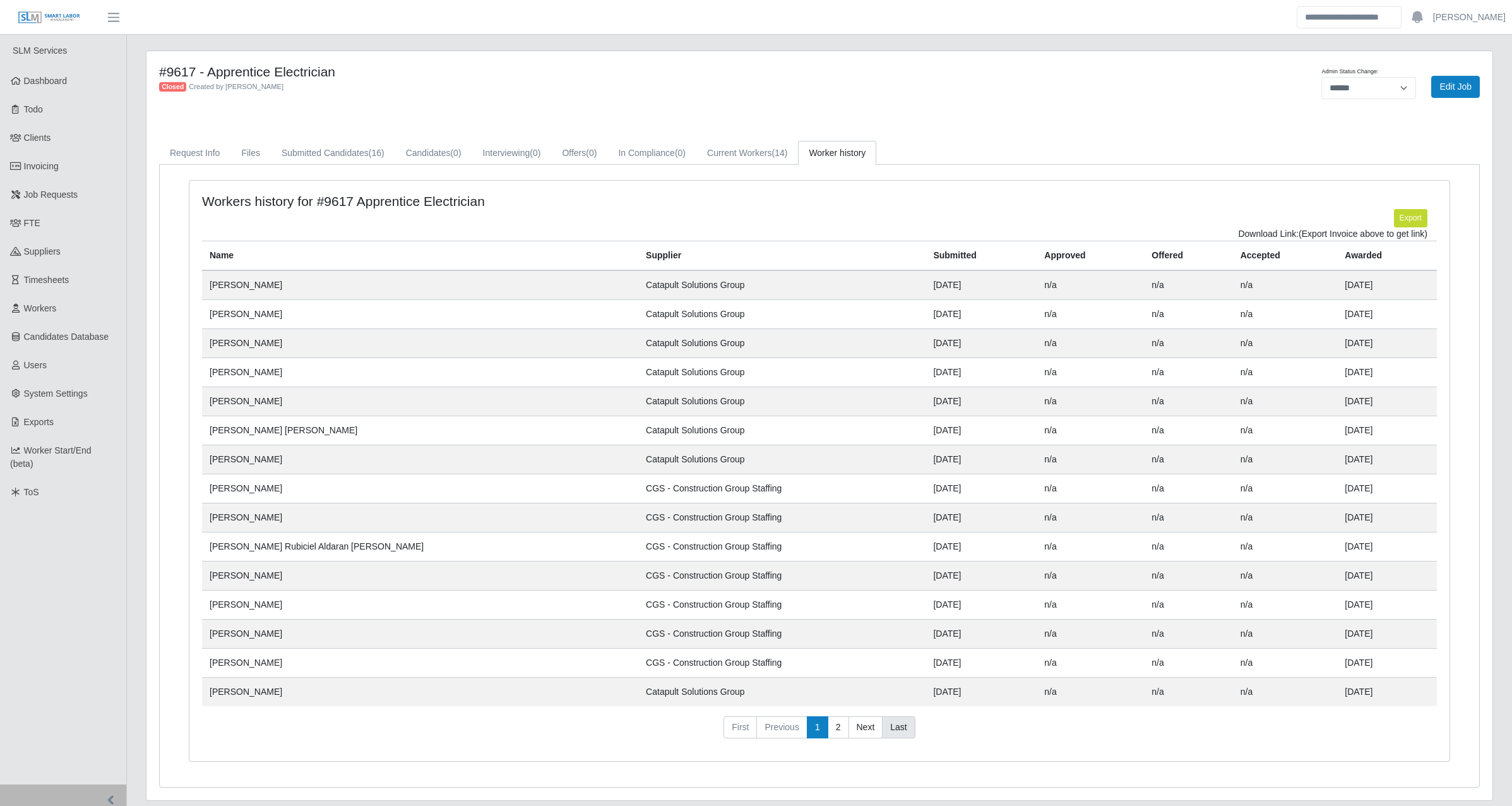
click at [891, 726] on link "Last" at bounding box center [898, 728] width 33 height 23
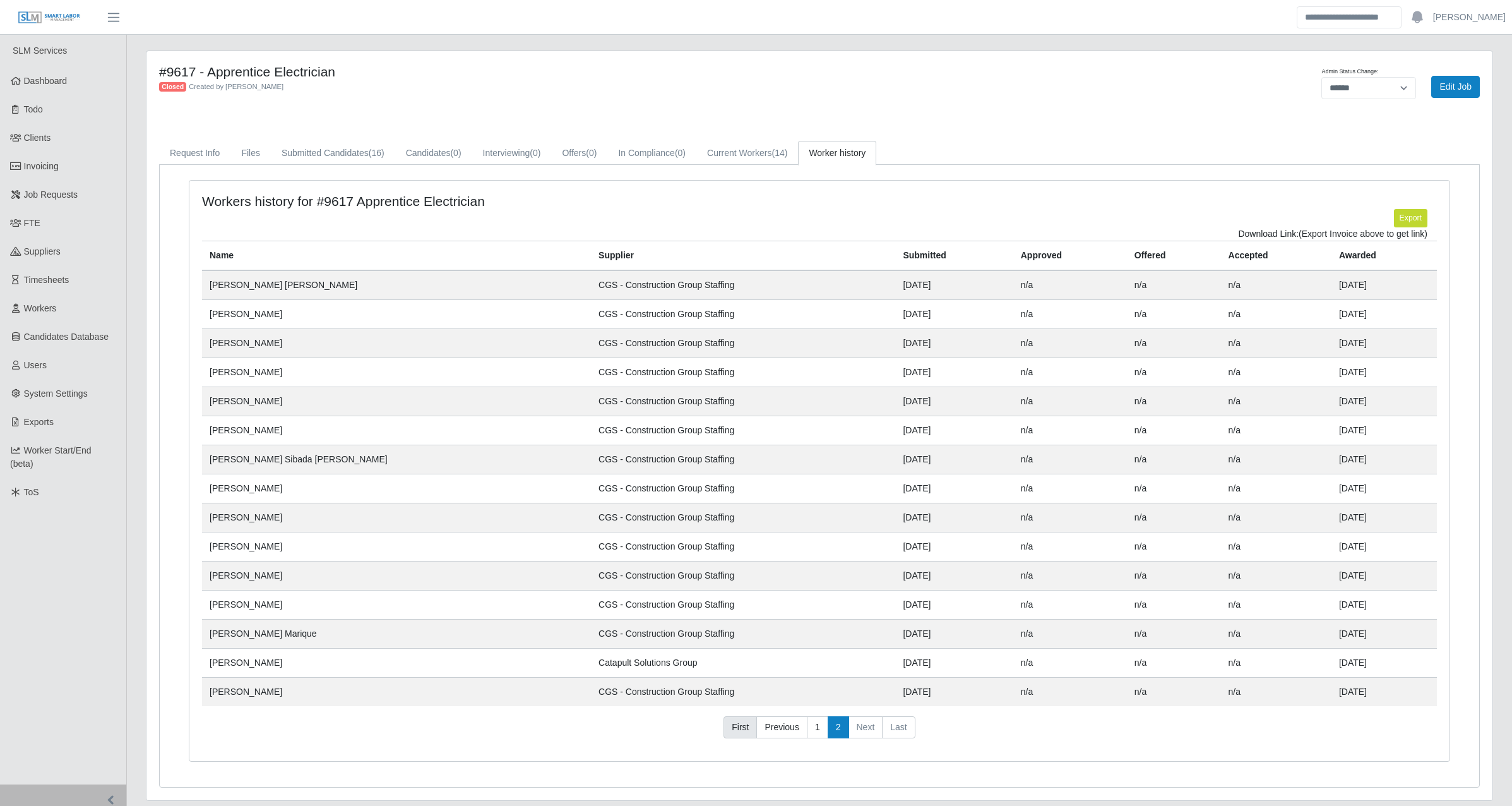
click at [745, 722] on link "First" at bounding box center [740, 728] width 33 height 23
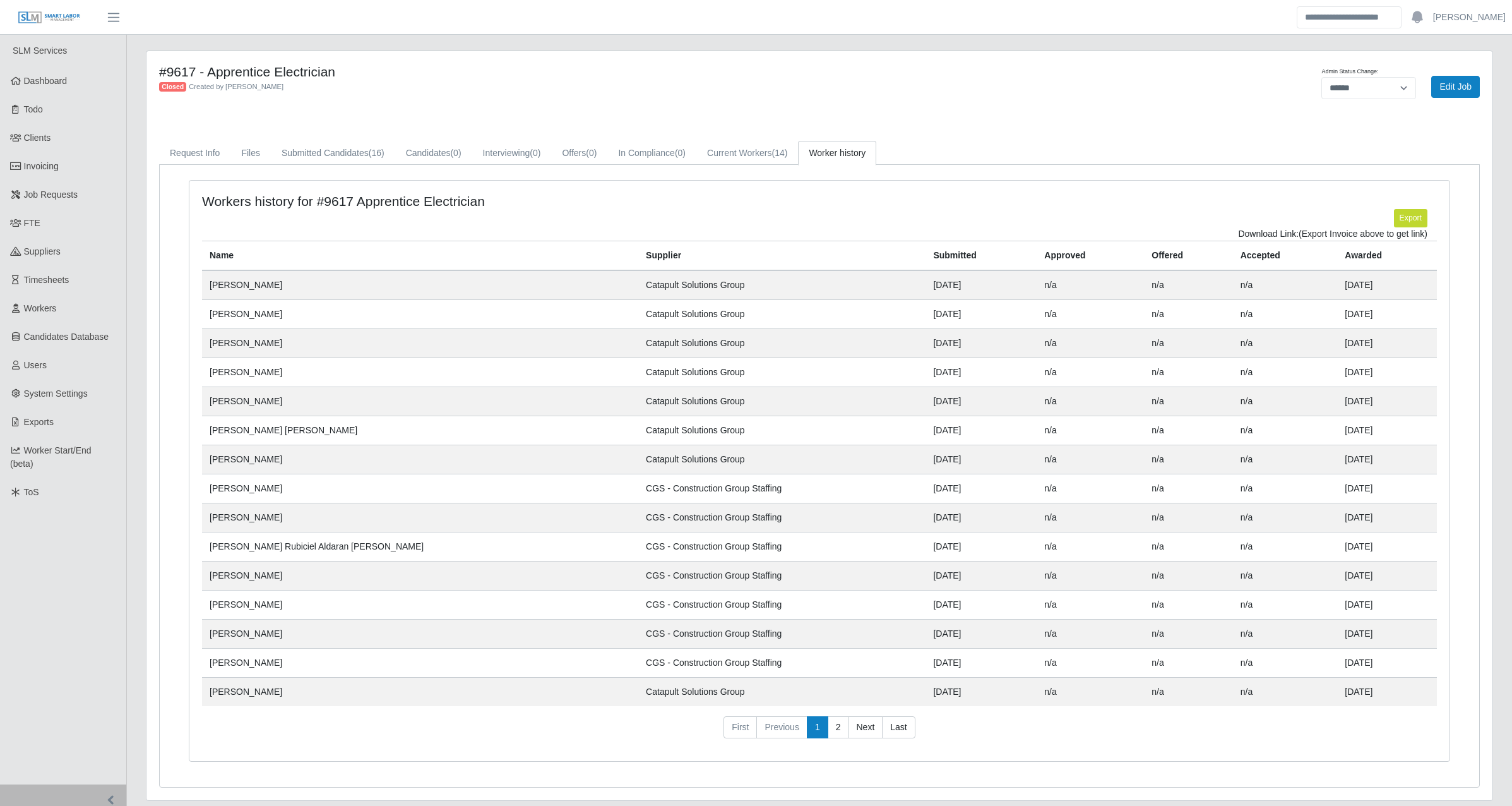
drag, startPoint x: 1369, startPoint y: 690, endPoint x: 214, endPoint y: 684, distance: 1155.0
click at [214, 684] on tr "David Bojorquez Parra Catapult Solutions Group 06/23/2025 n/a n/a n/a 09/30/2024" at bounding box center [819, 691] width 1235 height 29
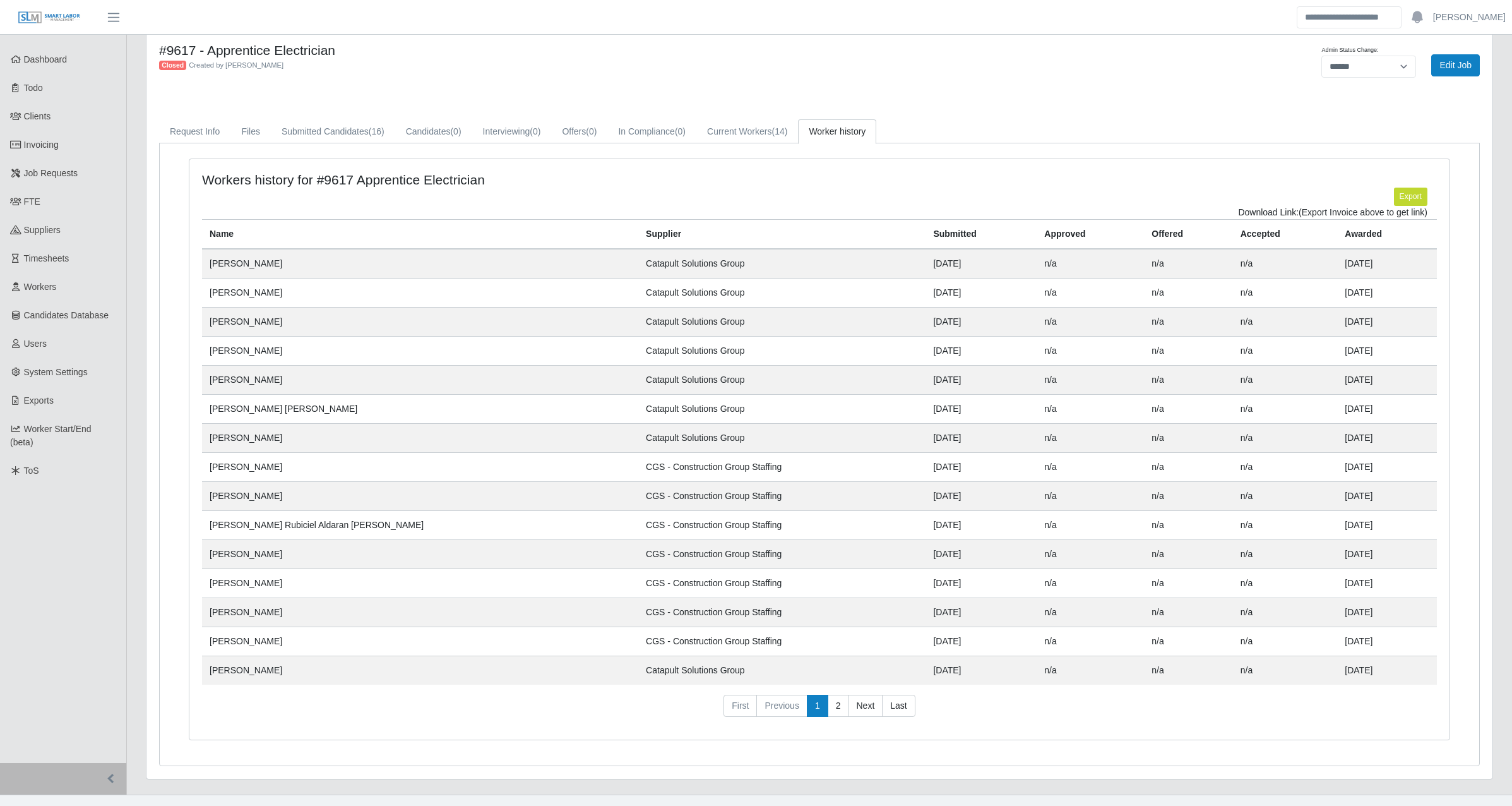
scroll to position [42, 0]
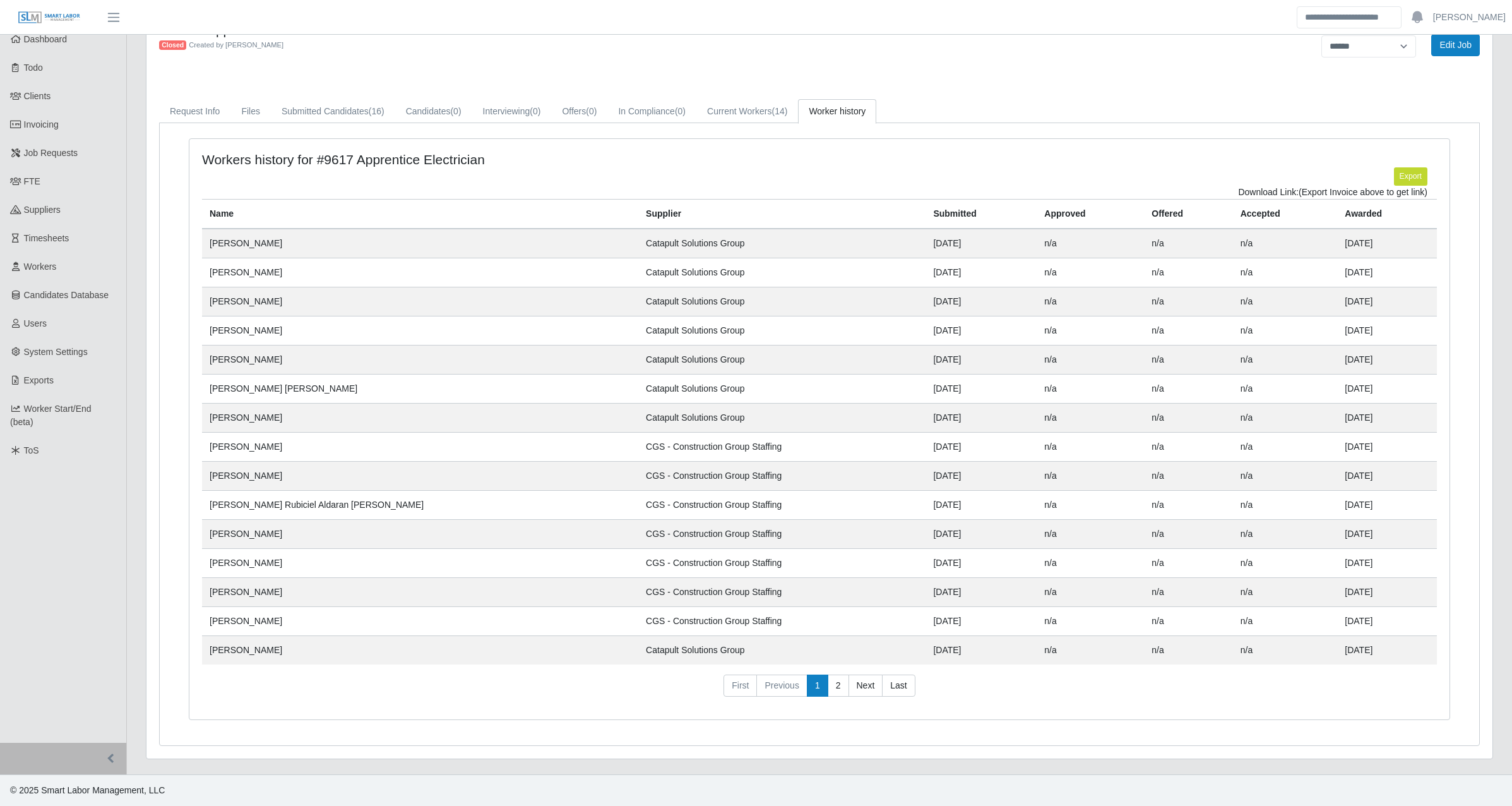
click at [659, 374] on td "Catapult Solutions Group" at bounding box center [782, 388] width 287 height 29
drag, startPoint x: 210, startPoint y: 647, endPoint x: 1377, endPoint y: 648, distance: 1167.0
click at [1377, 648] on tr "David Bojorquez Parra Catapult Solutions Group 06/23/2025 n/a n/a n/a 09/30/2024" at bounding box center [819, 649] width 1235 height 29
click at [719, 110] on link "Current Workers (14)" at bounding box center [747, 111] width 102 height 25
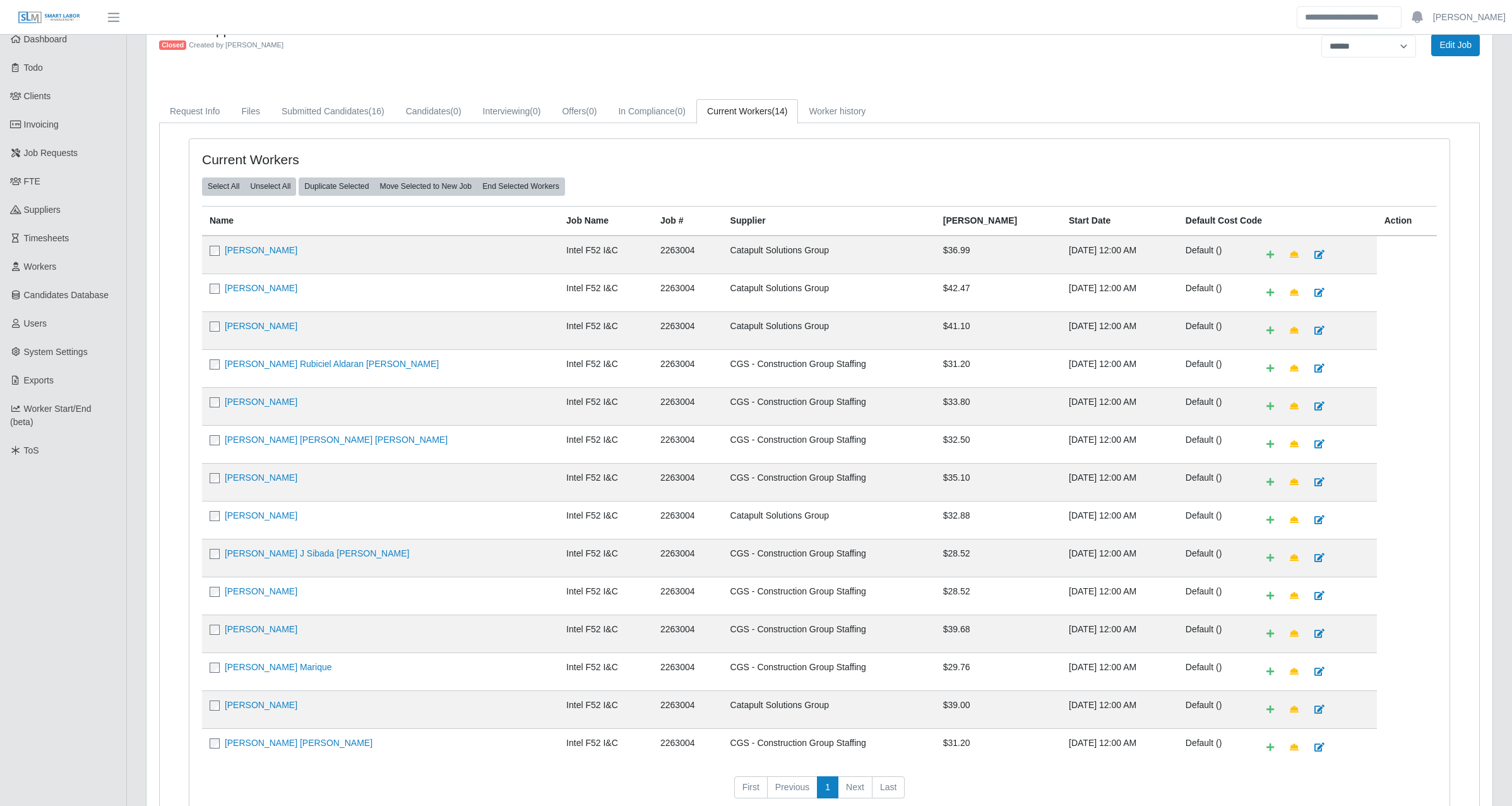
scroll to position [144, 0]
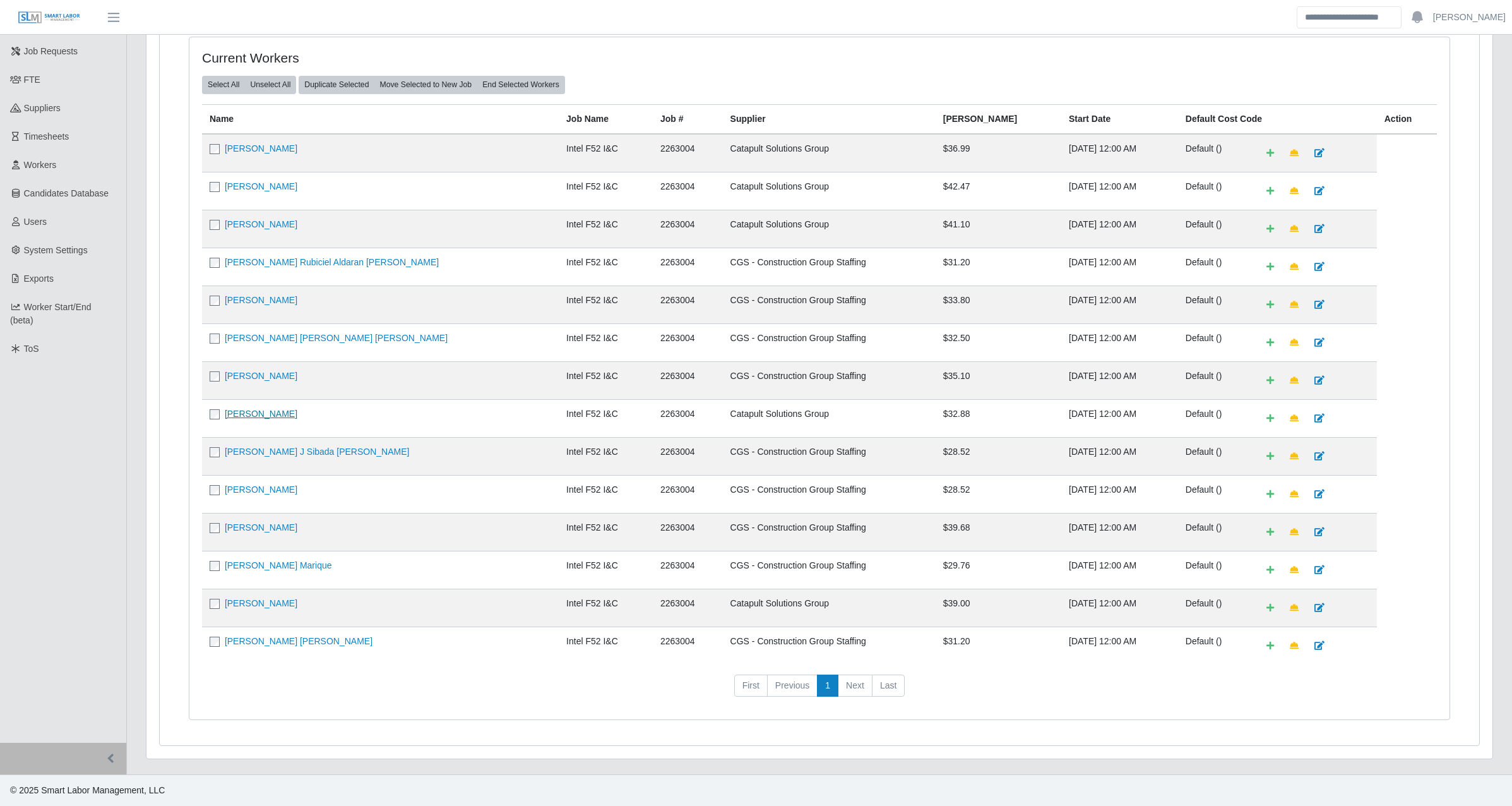
click at [298, 419] on link "David Bojorquez Parra" at bounding box center [261, 413] width 73 height 10
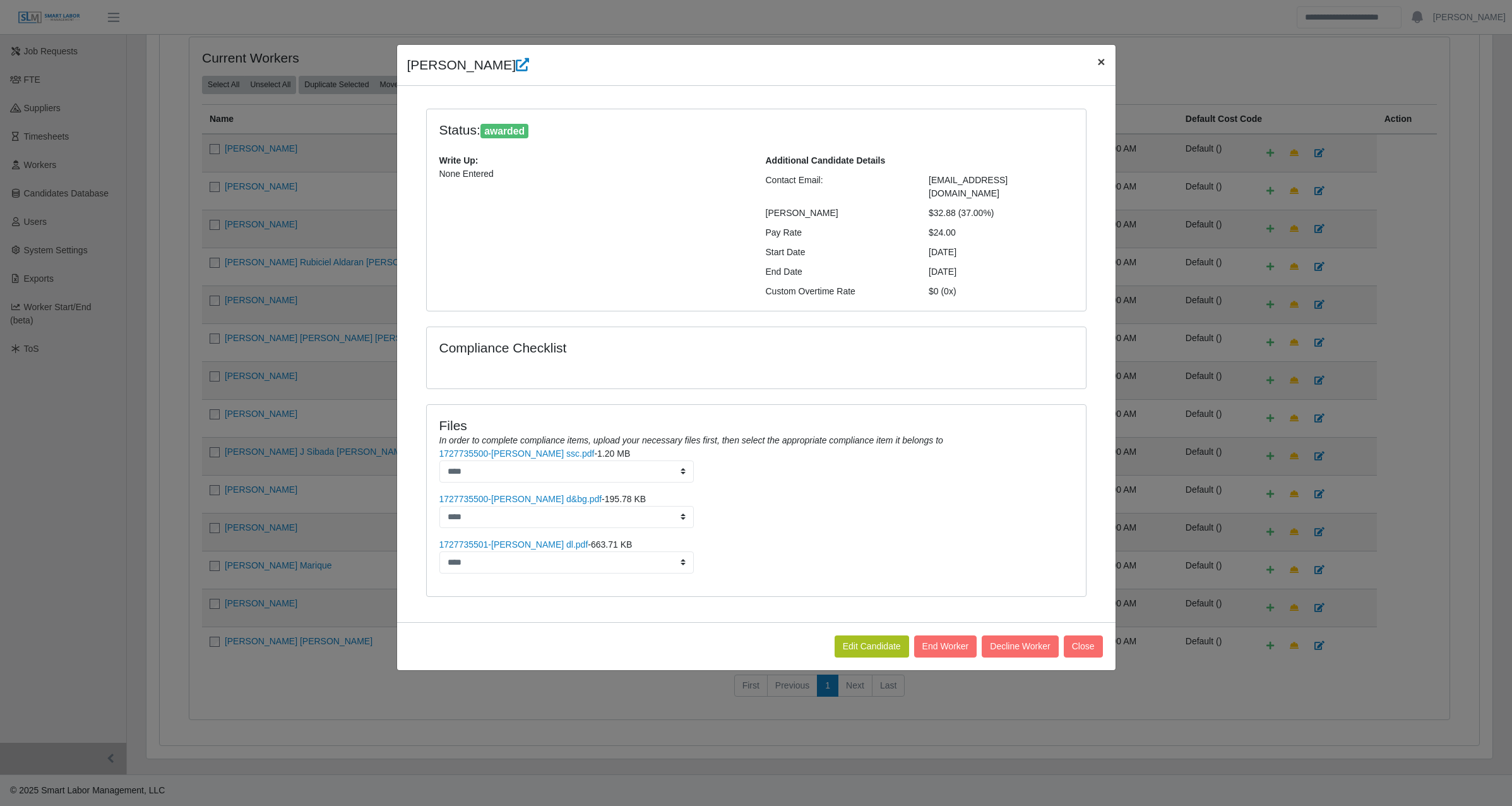
click at [1100, 60] on span "×" at bounding box center [1101, 60] width 8 height 14
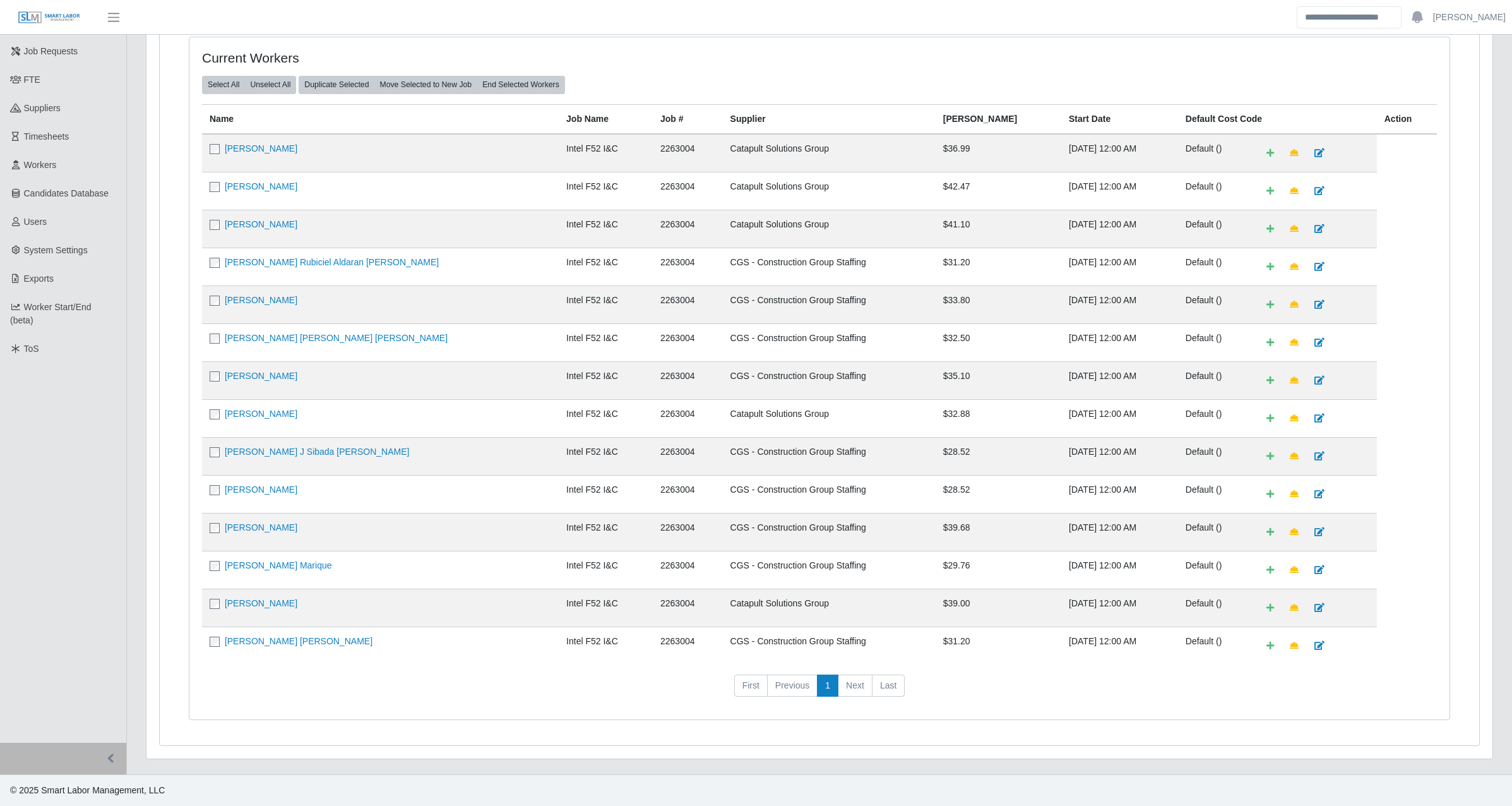
scroll to position [0, 0]
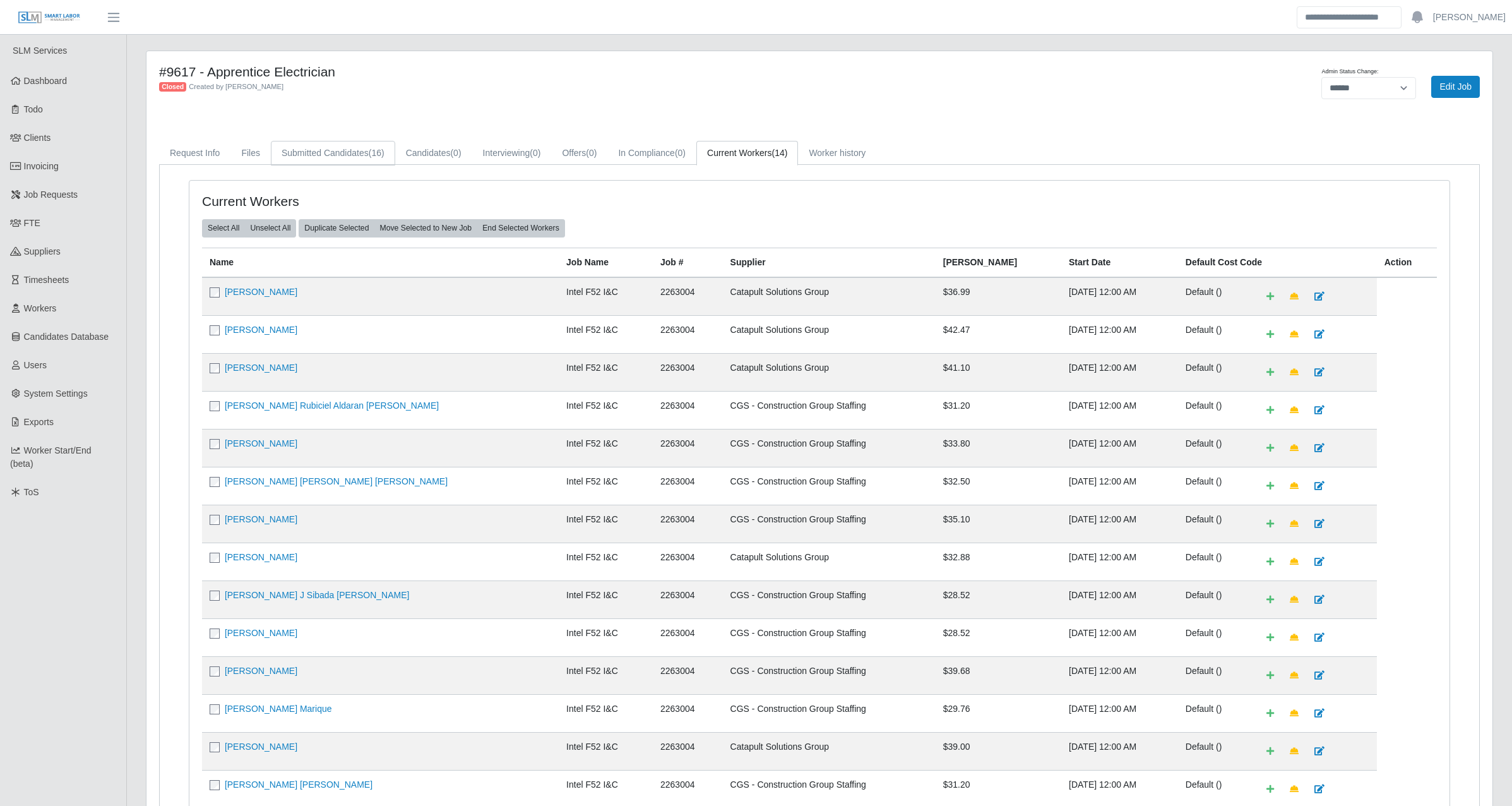
click at [322, 155] on link "Submitted Candidates (16)" at bounding box center [334, 153] width 125 height 25
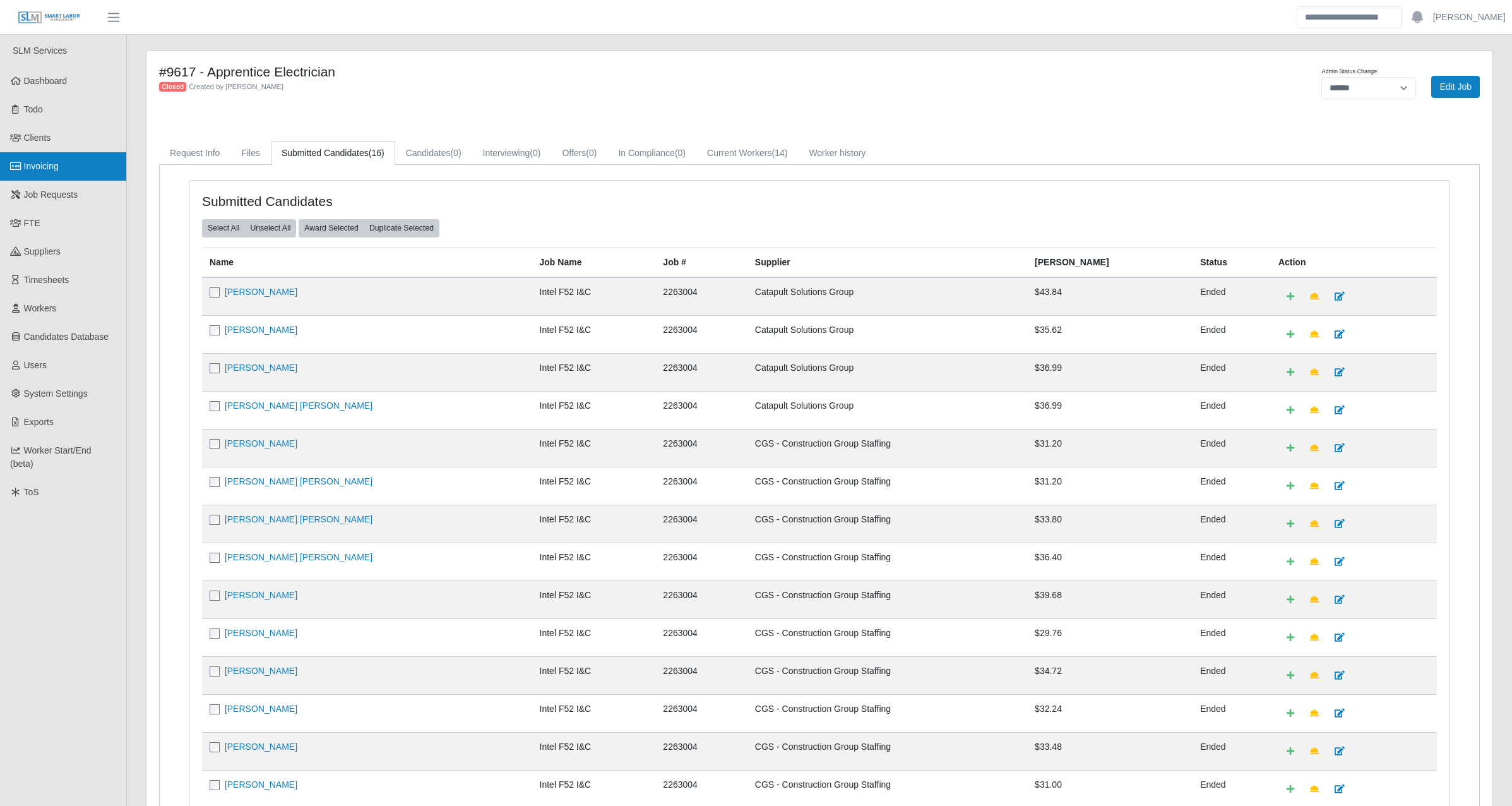
click at [31, 170] on span "Invoicing" at bounding box center [41, 165] width 35 height 10
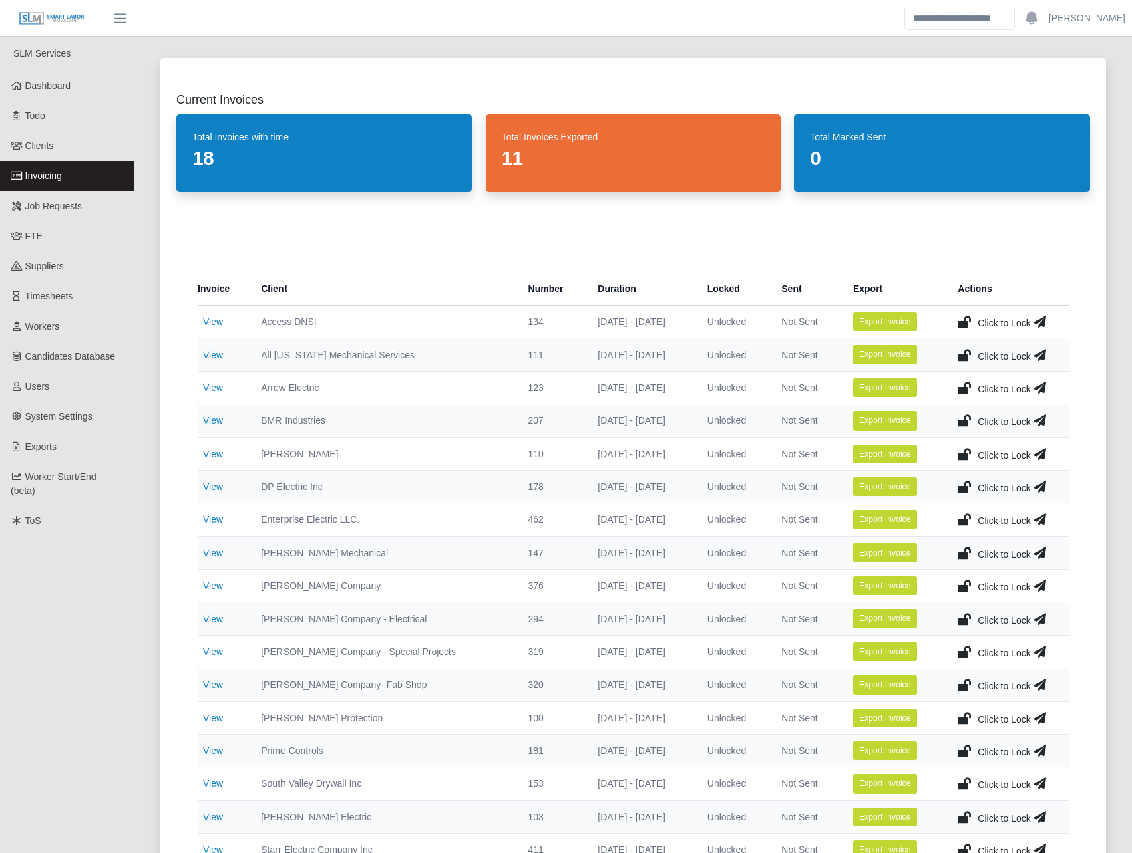
click at [508, 224] on div "Current Invoices Total Invoices with time 18 Total Invoices Exported 11 Total M…" at bounding box center [633, 146] width 946 height 176
click at [136, 67] on div "Current Invoices Total Invoices with time 18 Total Invoices Exported 11 Total M…" at bounding box center [633, 789] width 998 height 1494
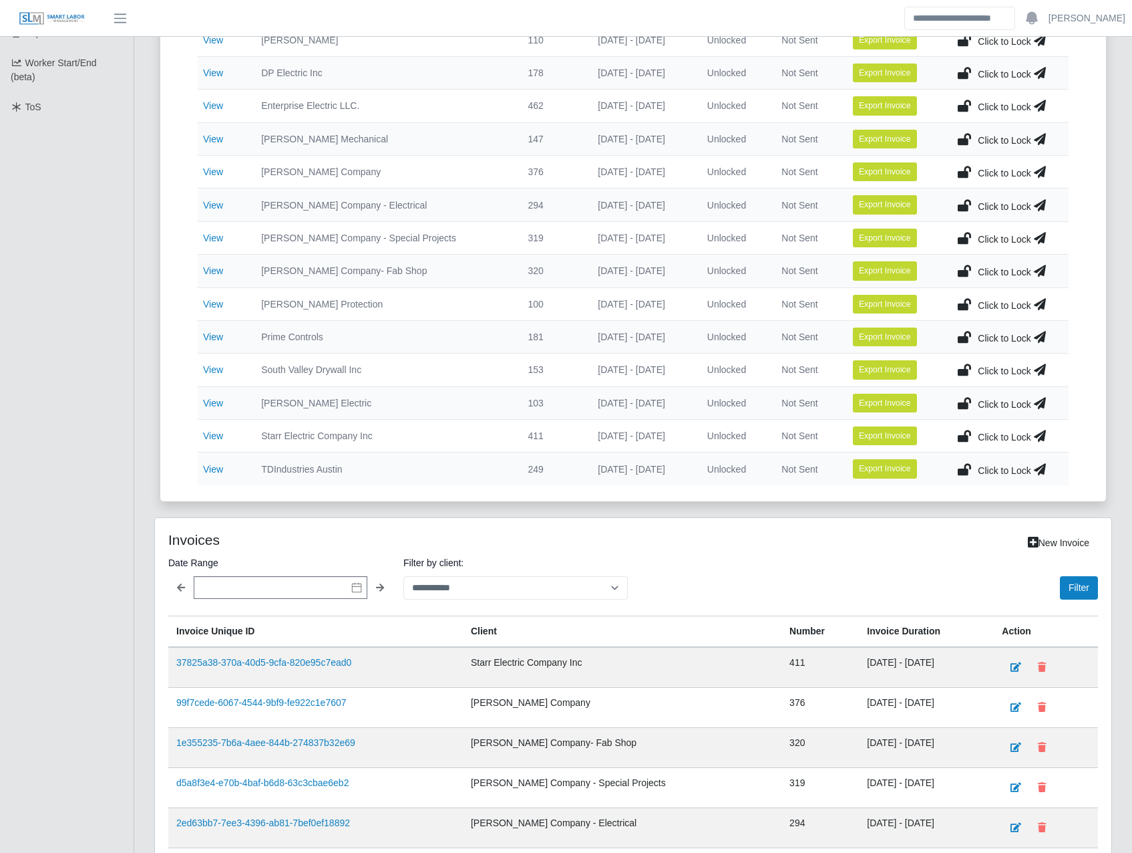
scroll to position [561, 0]
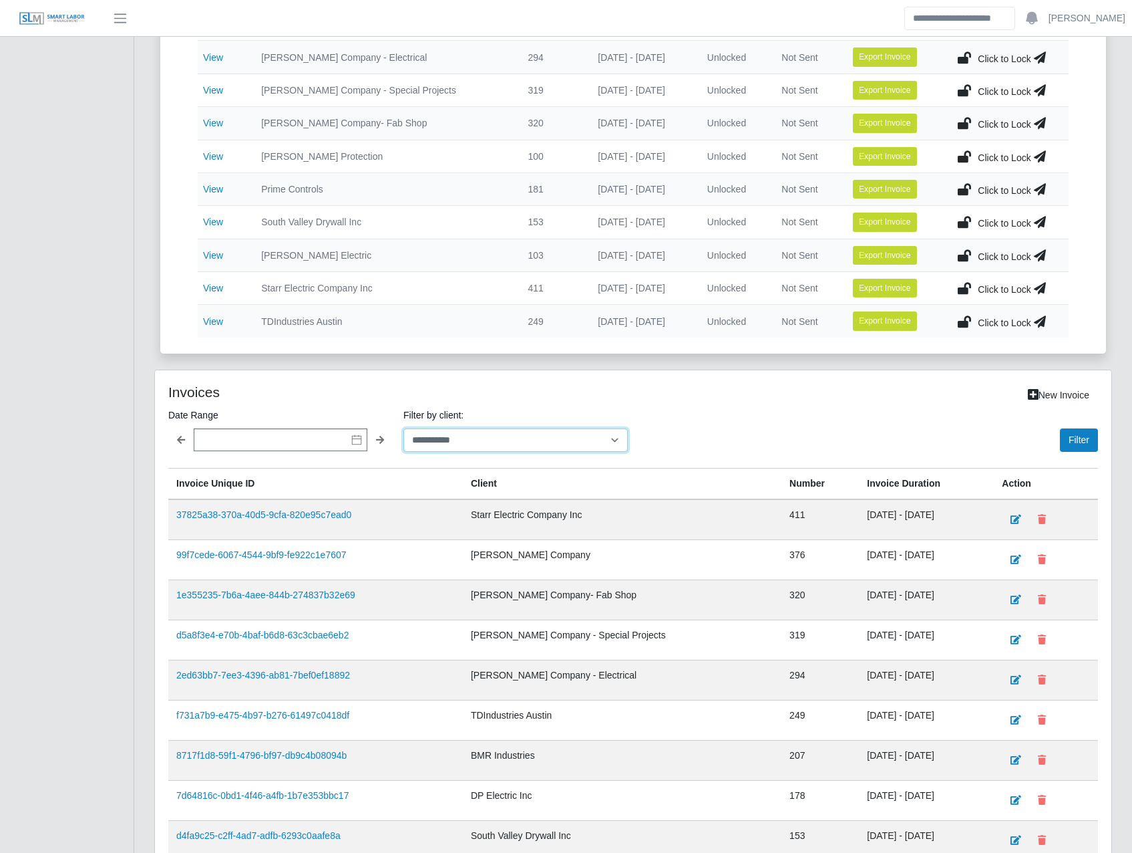
click at [494, 429] on select "**********" at bounding box center [516, 439] width 224 height 23
select select "**********"
click at [404, 428] on select "**********" at bounding box center [516, 439] width 224 height 23
click at [1078, 444] on button "Filter" at bounding box center [1079, 439] width 38 height 23
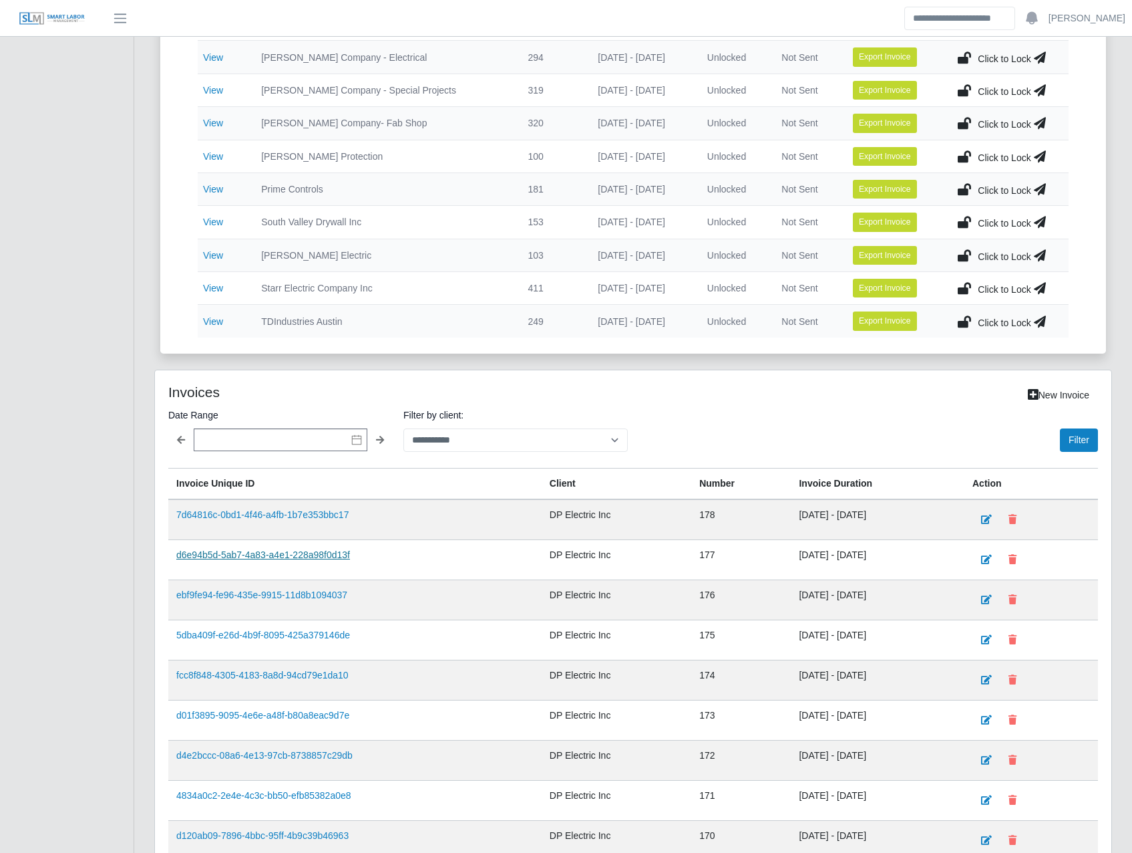
click at [243, 553] on link "d6e94b5d-5ab7-4a83-a4e1-228a98f0d13f" at bounding box center [263, 554] width 174 height 11
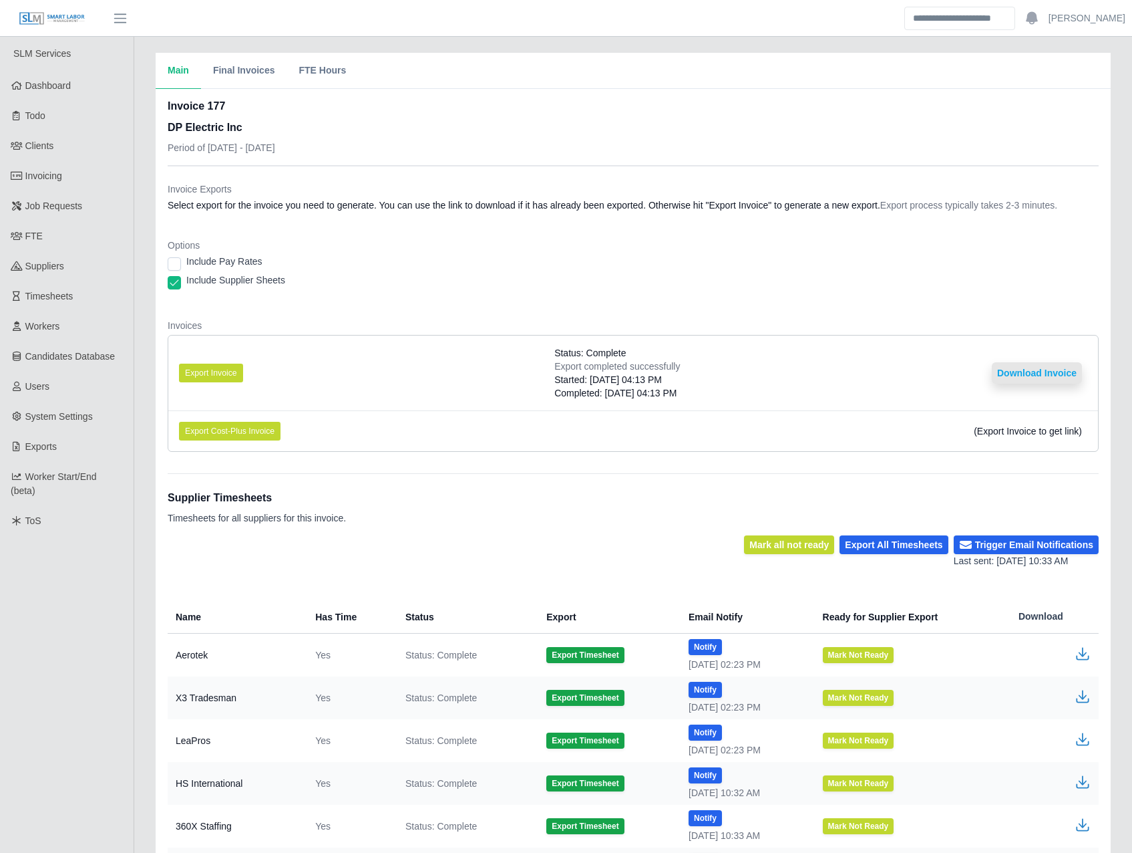
click at [1036, 373] on button "Download Invoice" at bounding box center [1037, 372] width 90 height 21
click at [49, 172] on span "Invoicing" at bounding box center [43, 175] width 37 height 11
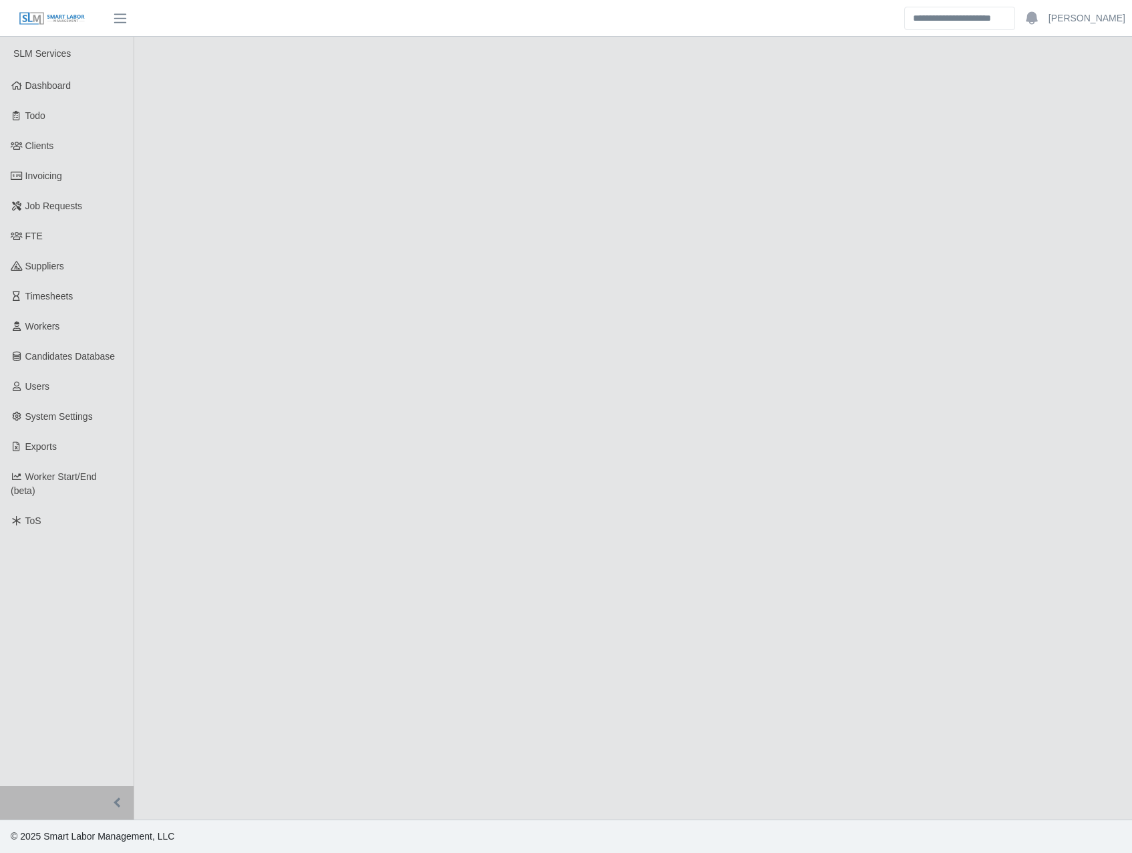
select select "******"
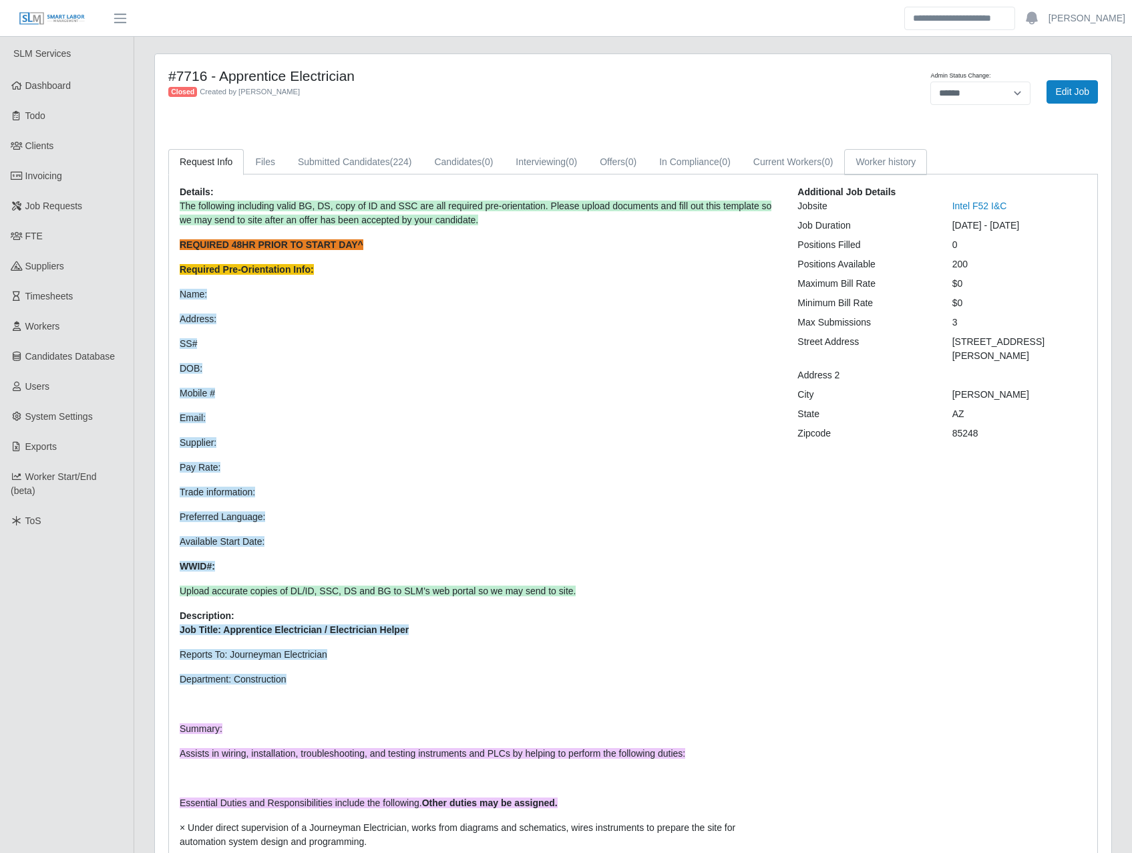
click at [881, 155] on link "Worker history" at bounding box center [886, 162] width 83 height 26
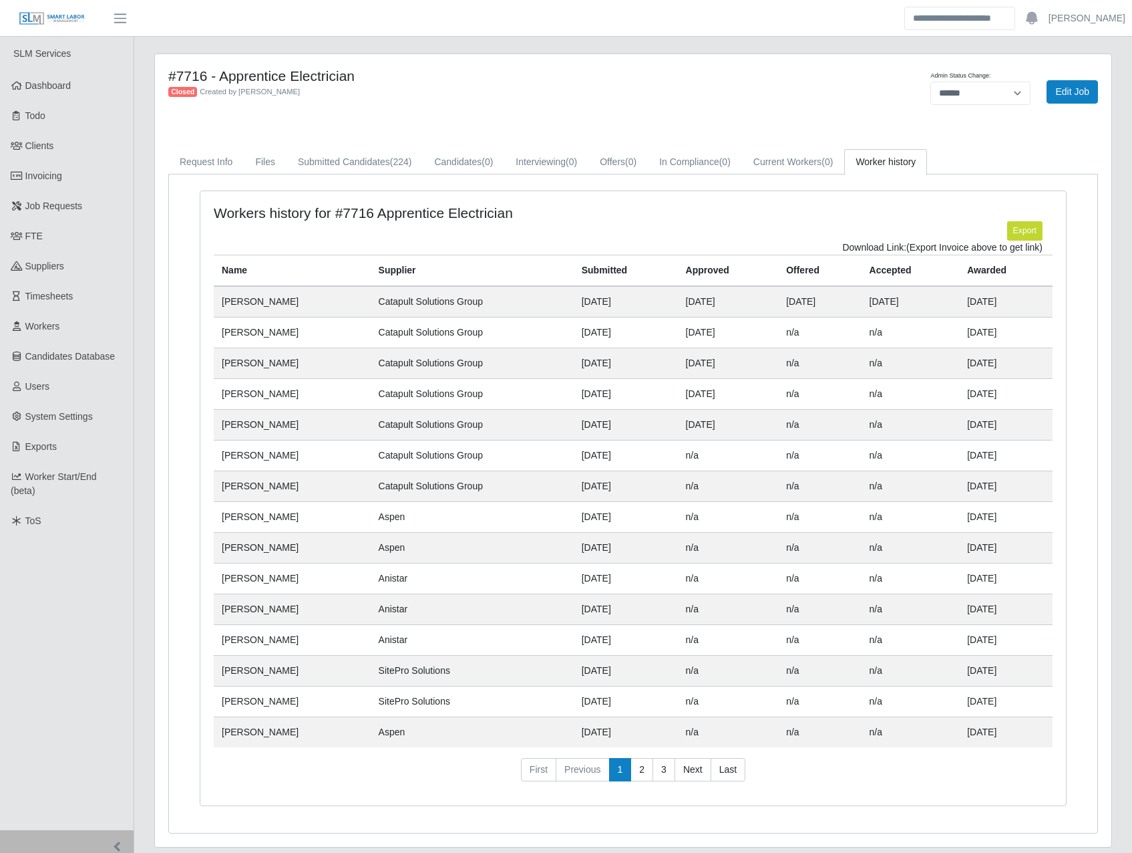
click at [257, 787] on nav "First Previous 1 2 3 Next Last" at bounding box center [633, 775] width 839 height 35
click at [641, 768] on link "2" at bounding box center [642, 770] width 23 height 24
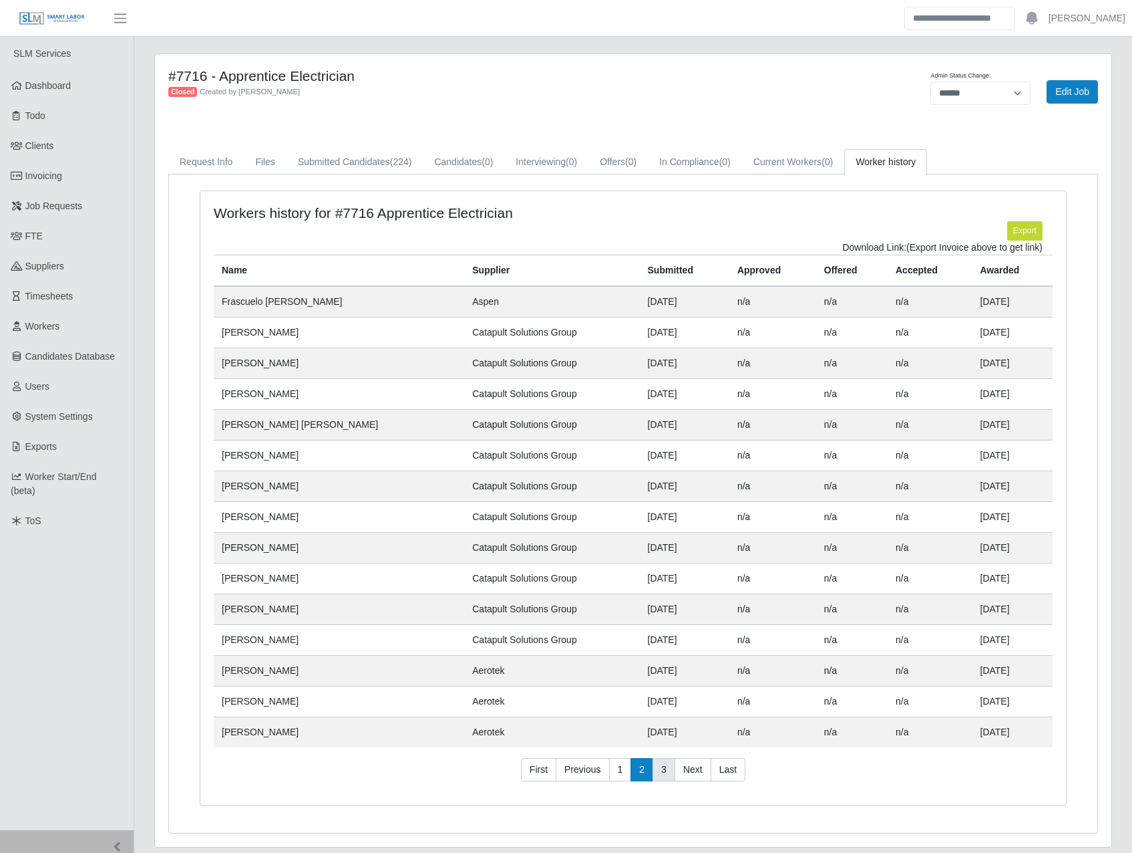
click at [665, 775] on link "3" at bounding box center [664, 770] width 23 height 24
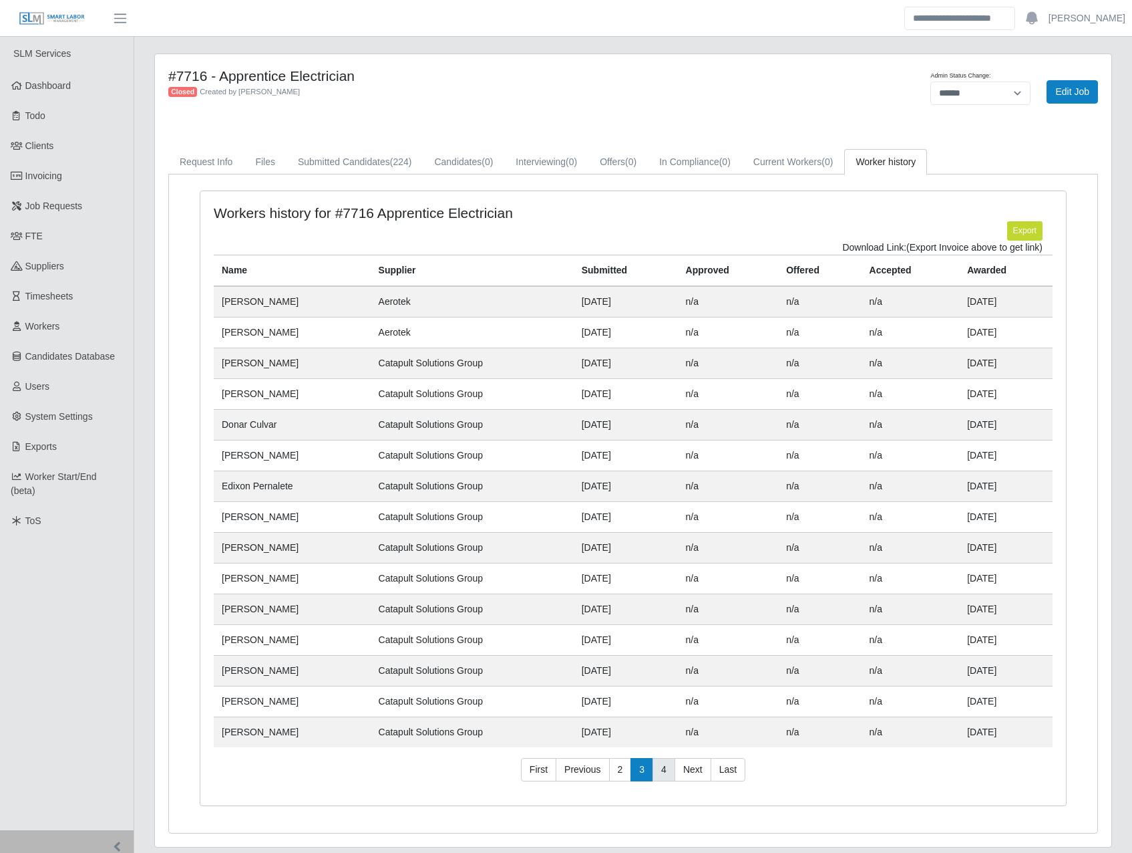
click at [665, 775] on link "4" at bounding box center [664, 770] width 23 height 24
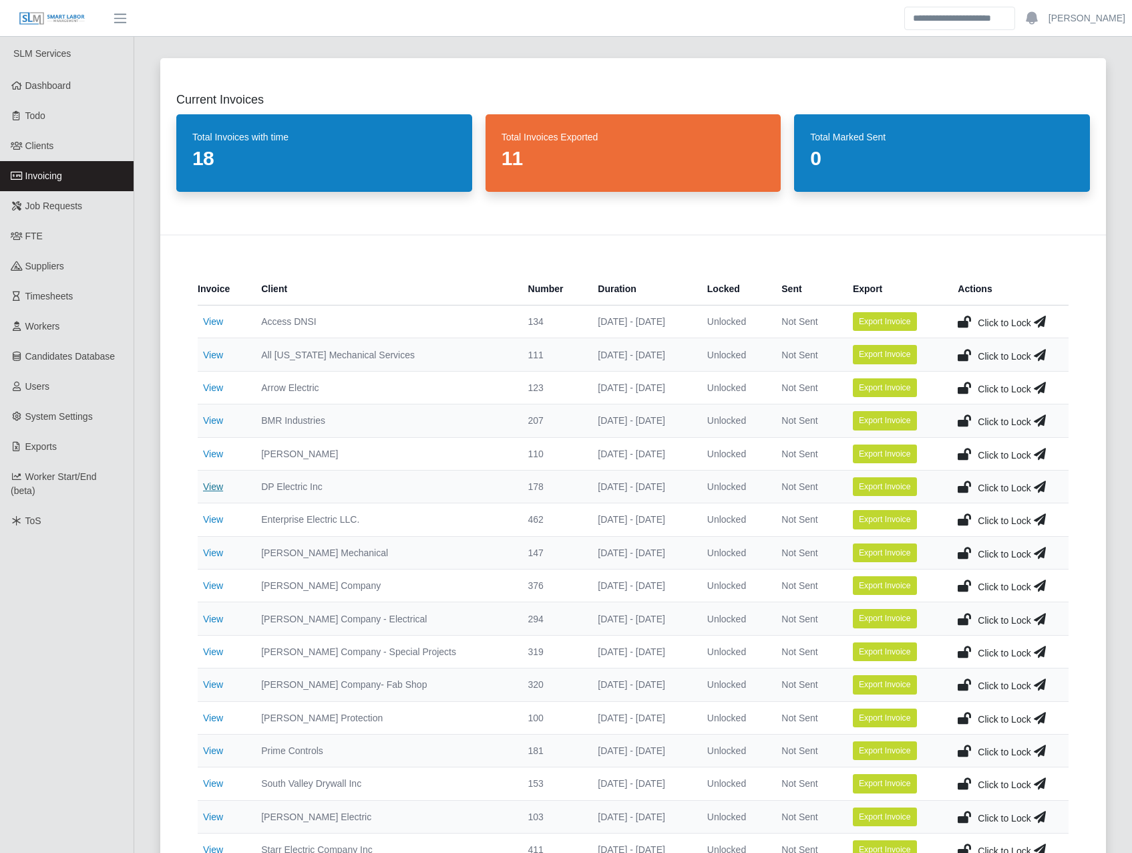
click at [211, 487] on link "View" at bounding box center [213, 486] width 20 height 11
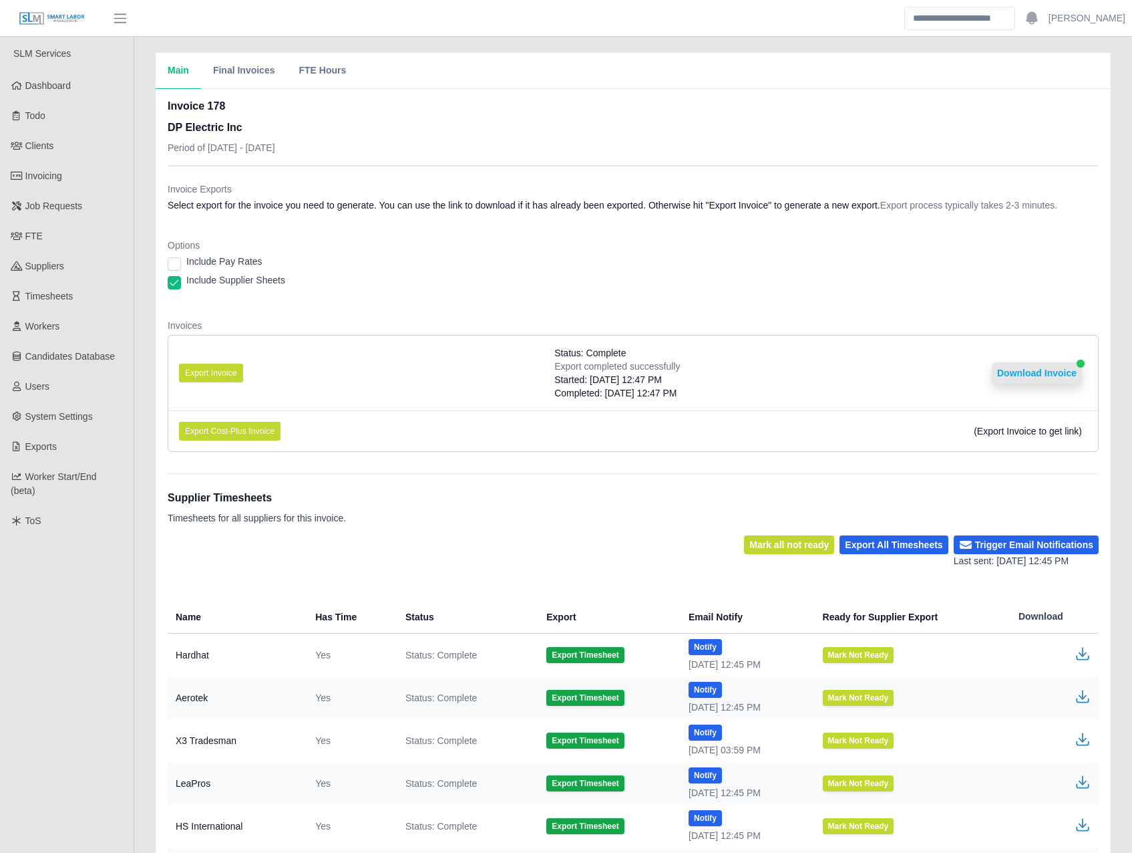
click at [1030, 369] on button "Download Invoice" at bounding box center [1037, 372] width 90 height 21
